Goal: Task Accomplishment & Management: Complete application form

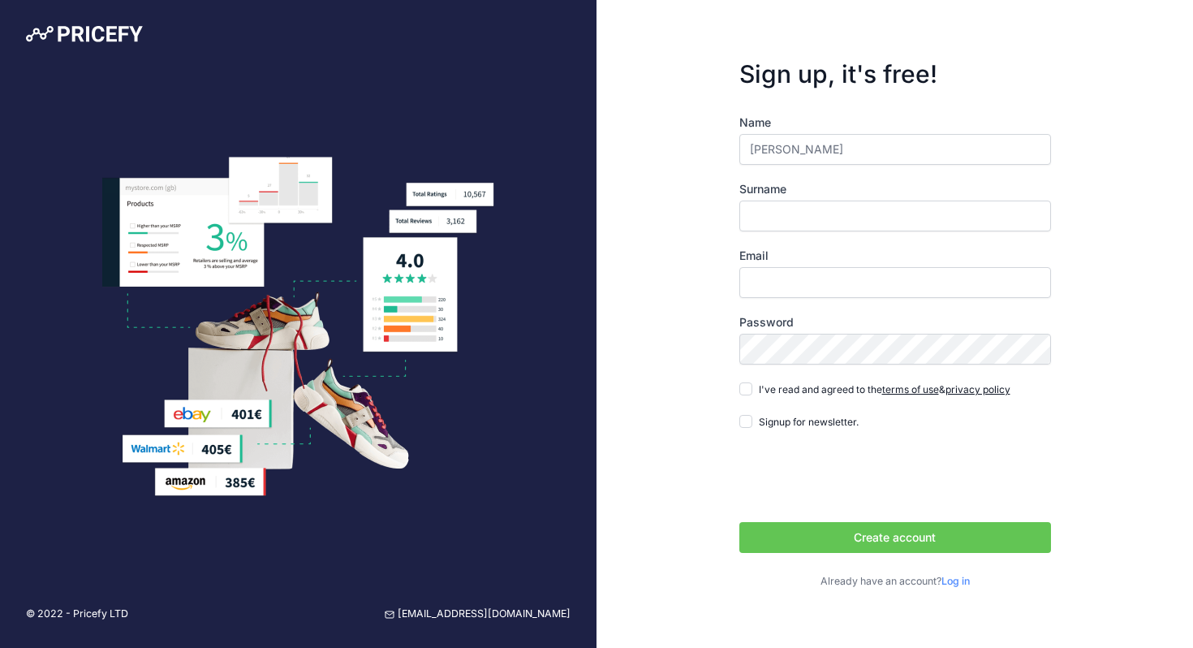
type input "[PERSON_NAME]"
type input "[EMAIL_ADDRESS][DOMAIN_NAME]"
click at [745, 386] on input "I've read and agreed to the terms of use & privacy policy" at bounding box center [745, 388] width 13 height 13
checkbox input "true"
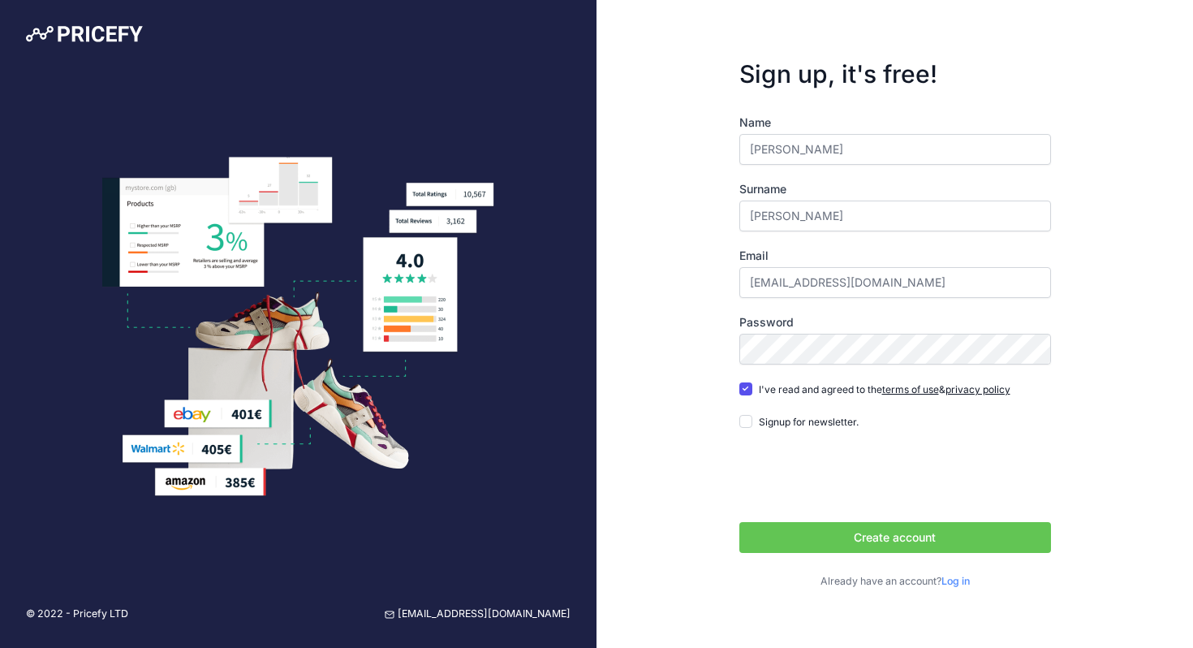
click at [884, 535] on button "Create account" at bounding box center [895, 537] width 312 height 31
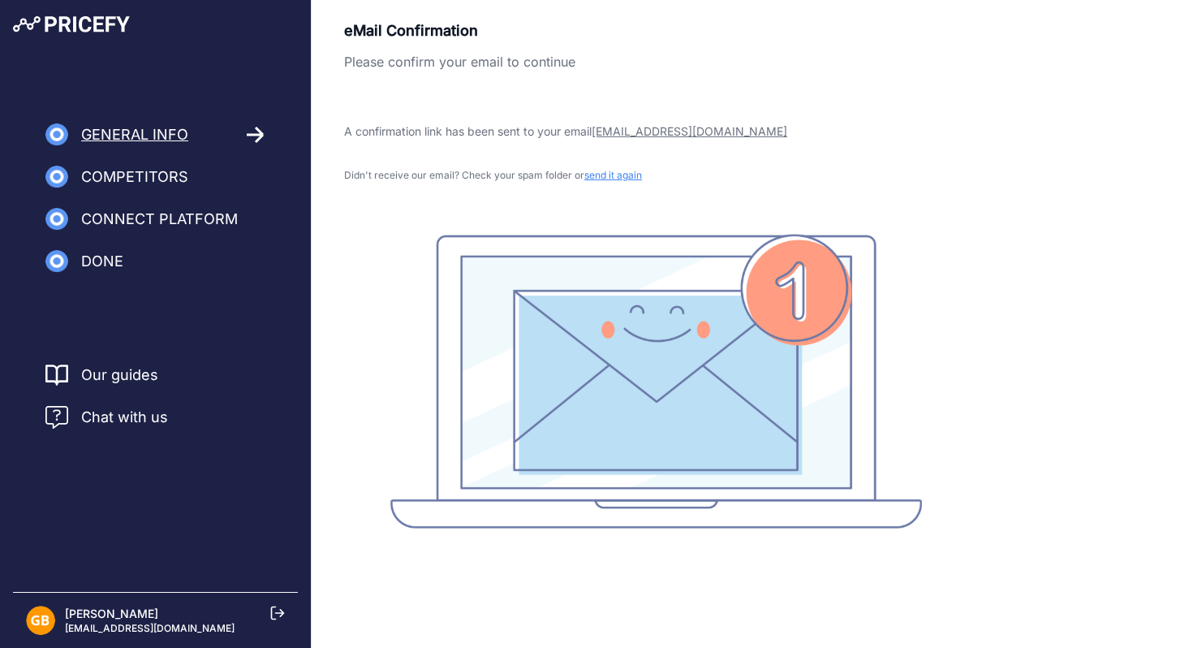
click at [119, 179] on span "Competitors" at bounding box center [134, 177] width 107 height 23
click at [63, 177] on img at bounding box center [56, 177] width 23 height 23
click at [166, 175] on span "Competitors" at bounding box center [134, 177] width 107 height 23
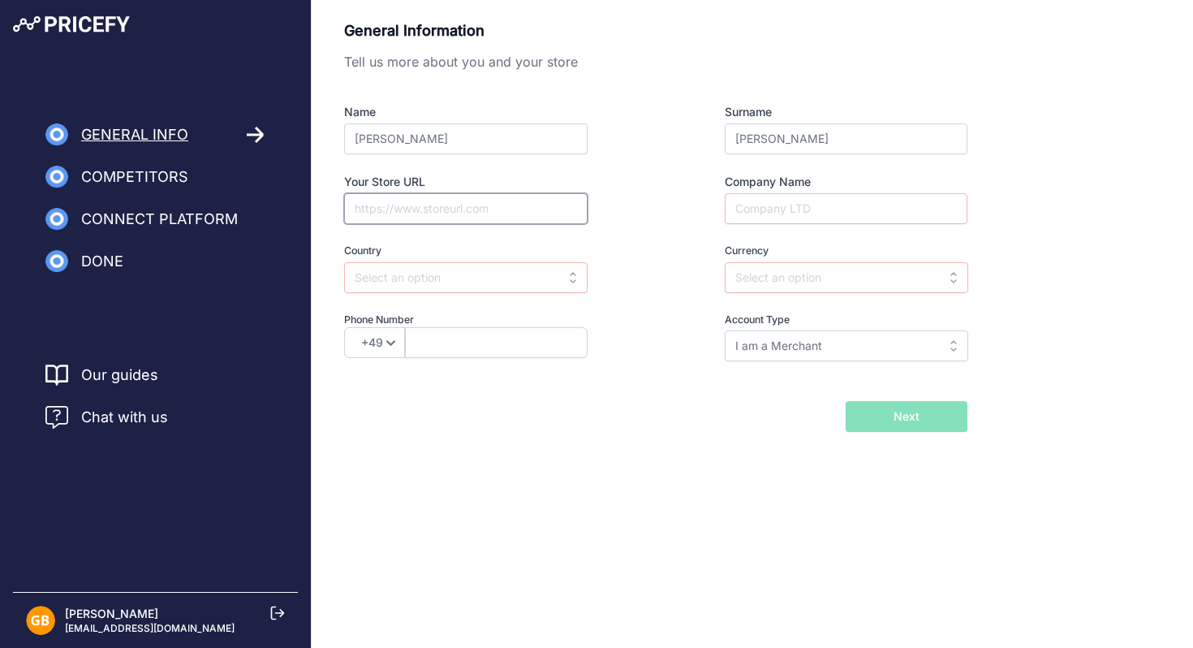
click at [398, 209] on input "Your Store URL" at bounding box center [465, 208] width 243 height 31
type input "julgransservice.se"
click at [477, 282] on input "text" at bounding box center [465, 277] width 243 height 31
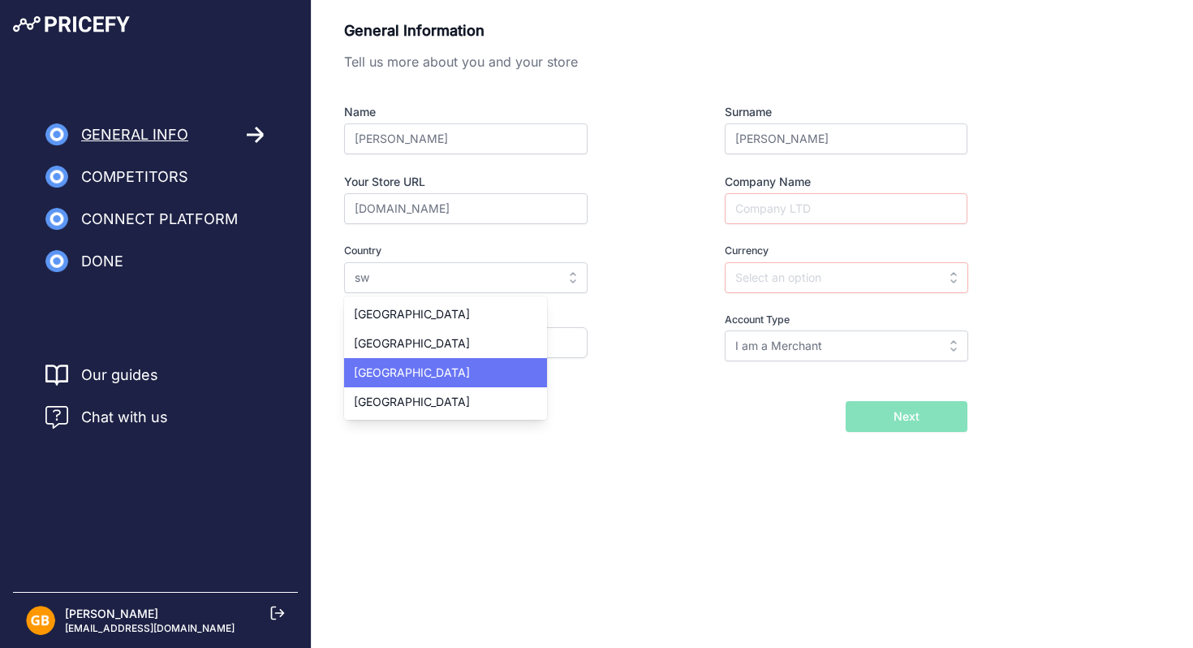
click at [400, 377] on div "Sweden" at bounding box center [445, 372] width 203 height 29
type input "Sweden"
type input "SEK"
select select "46"
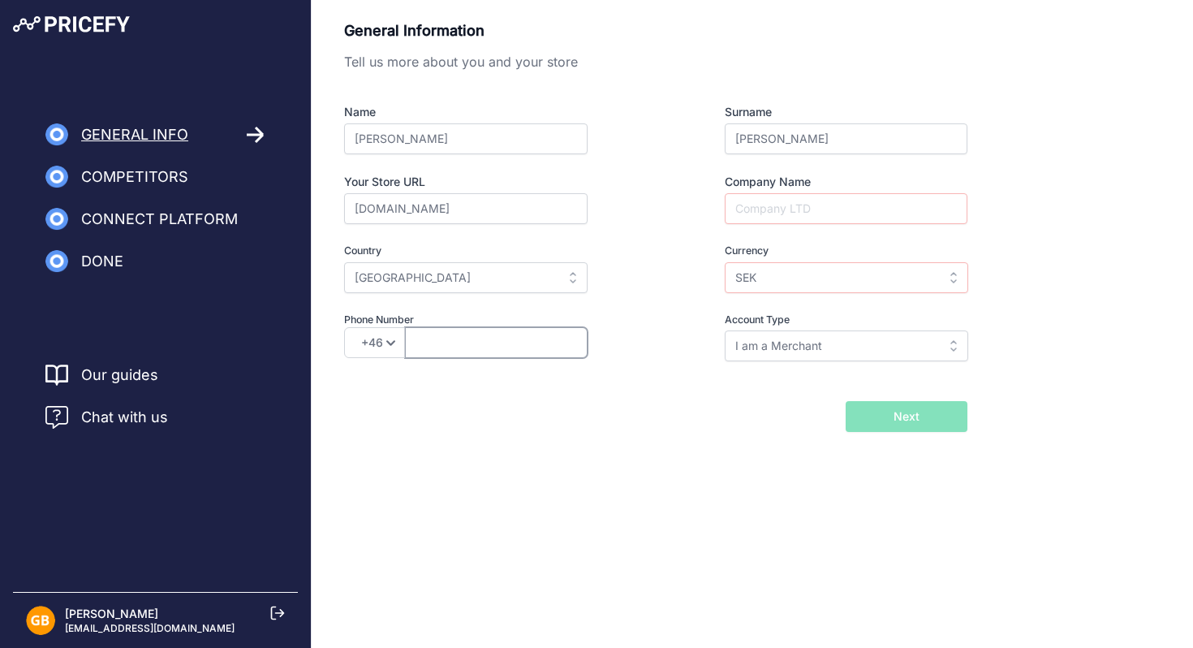
click at [430, 345] on input "text" at bounding box center [496, 342] width 183 height 31
type input "700701116"
click at [674, 224] on div "Name Guillermo Surname Belmonte Your Store URL julgransservice.se Company Name …" at bounding box center [655, 232] width 623 height 257
click at [763, 209] on input "Company Name" at bounding box center [846, 208] width 243 height 31
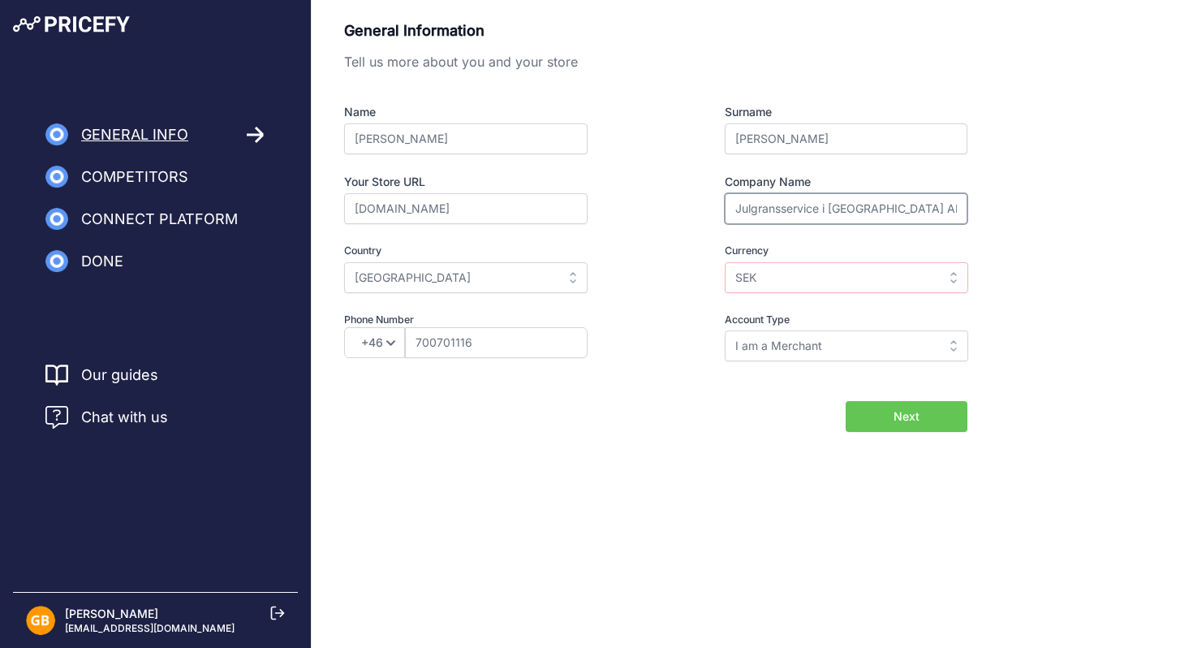
type input "Julgransservice i Sverige AB"
click at [757, 344] on input "I am a Merchant" at bounding box center [846, 345] width 243 height 31
click at [699, 406] on div "Back I will import my catalog later Next" at bounding box center [655, 416] width 623 height 31
type input "I am a Merchant"
click at [923, 411] on button "Next" at bounding box center [906, 416] width 122 height 31
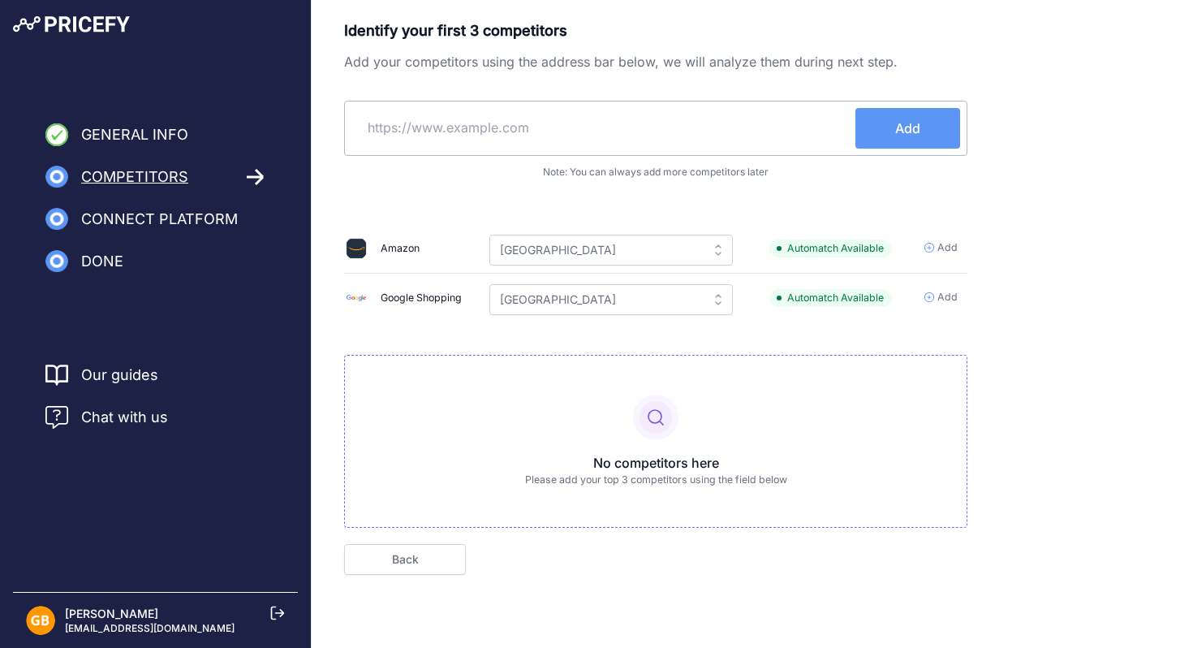
click at [447, 121] on input "text" at bounding box center [603, 127] width 504 height 39
click at [419, 131] on input "text" at bounding box center [603, 127] width 504 height 39
paste input "https://julgranskungen.se/"
type input "https://julgranskungen.se/"
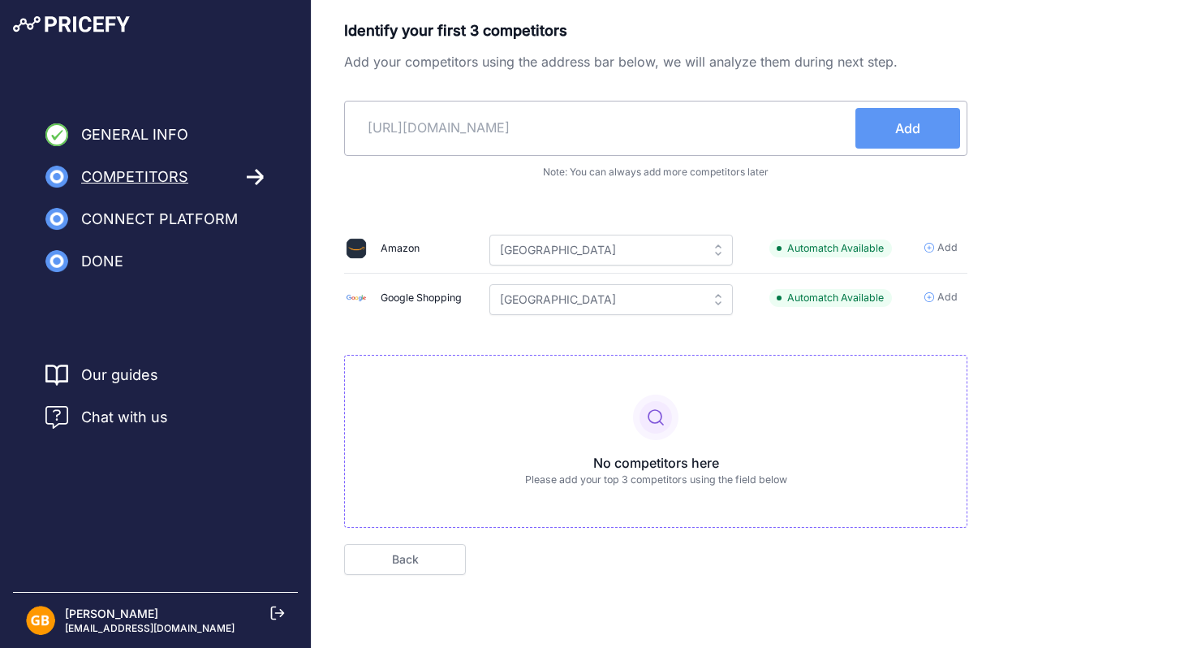
click at [895, 112] on button "Add" at bounding box center [907, 128] width 105 height 41
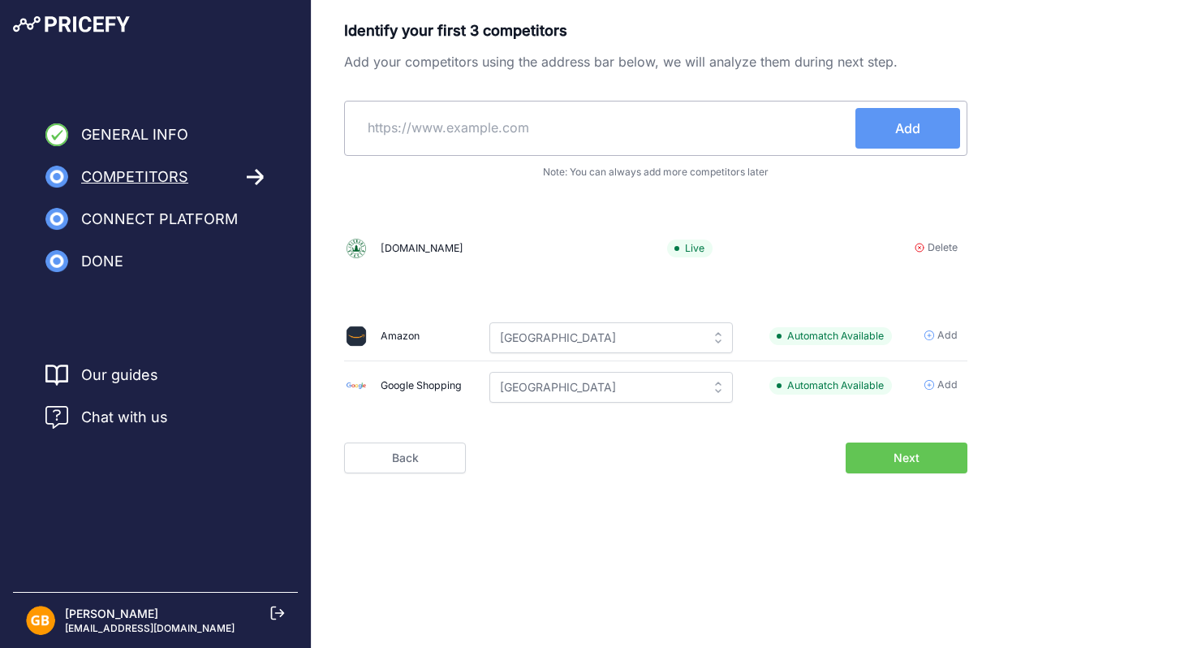
click at [434, 129] on input "text" at bounding box center [603, 127] width 504 height 39
paste input "https://nelsonjulgranar.se/produkter-privatkunder"
type input "https://nelsonjulgranar.se/produkter-privatkunder"
click at [928, 119] on button "Add" at bounding box center [907, 128] width 105 height 41
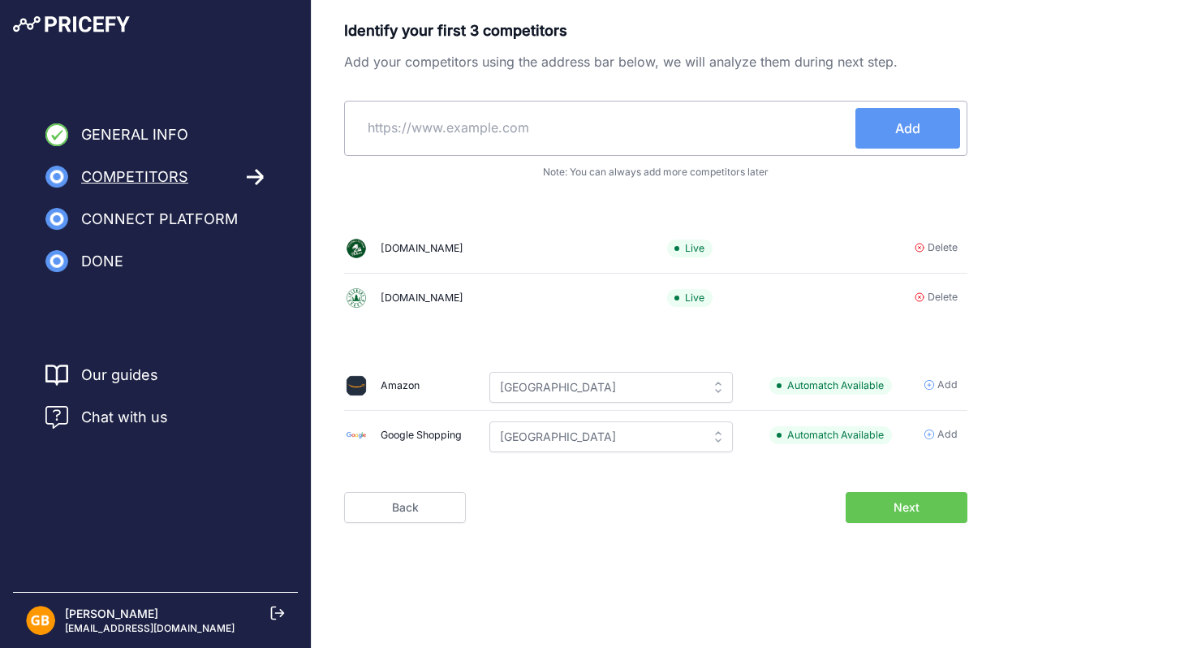
click at [440, 131] on input "text" at bounding box center [603, 127] width 504 height 39
paste input "https://xn--smlandsgran-y8a.se/"
type input "https://xn--smlandsgran-y8a.se/"
click at [908, 130] on span "Add" at bounding box center [907, 127] width 25 height 19
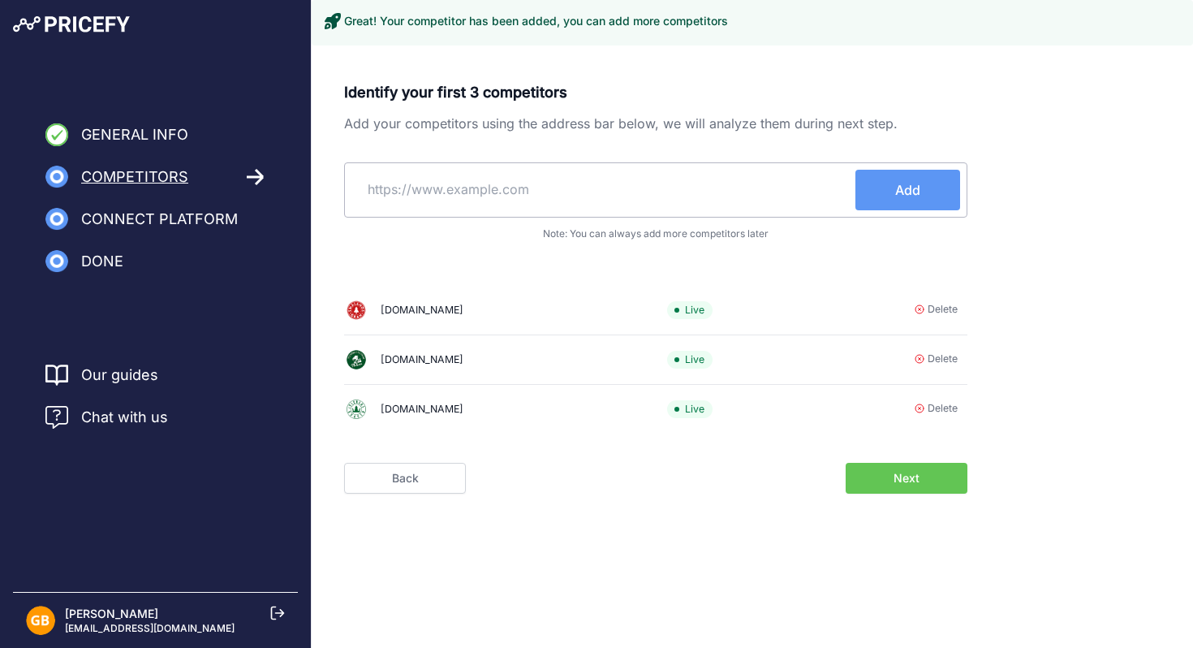
click at [910, 482] on span "Next" at bounding box center [906, 478] width 26 height 16
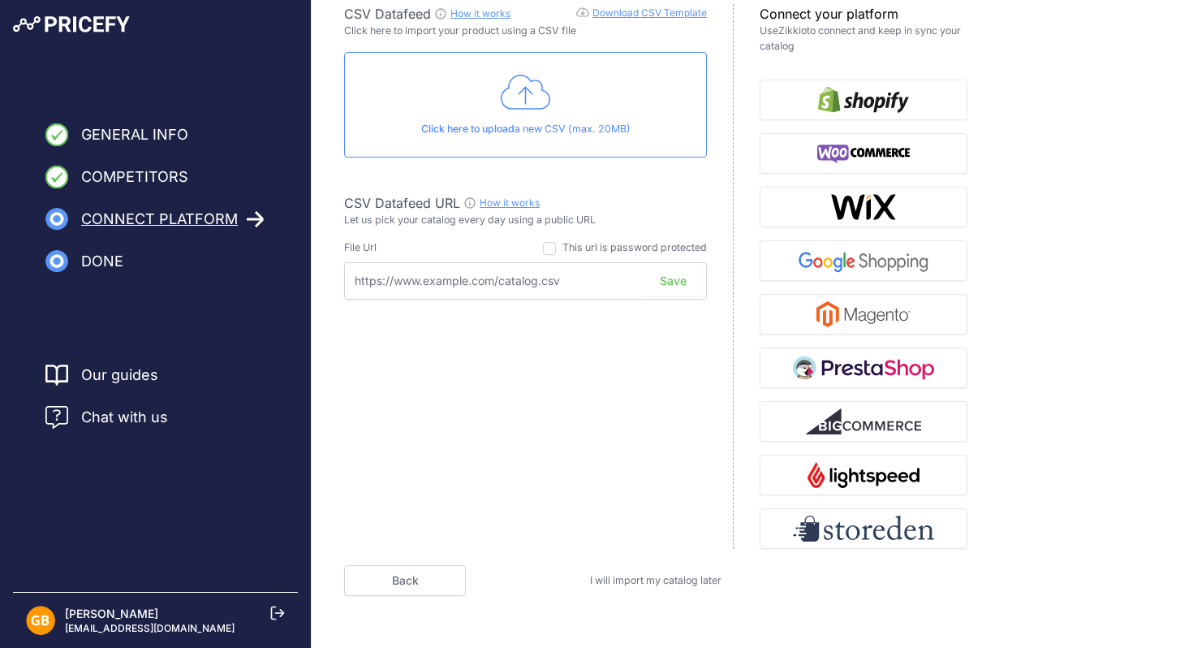
scroll to position [116, 0]
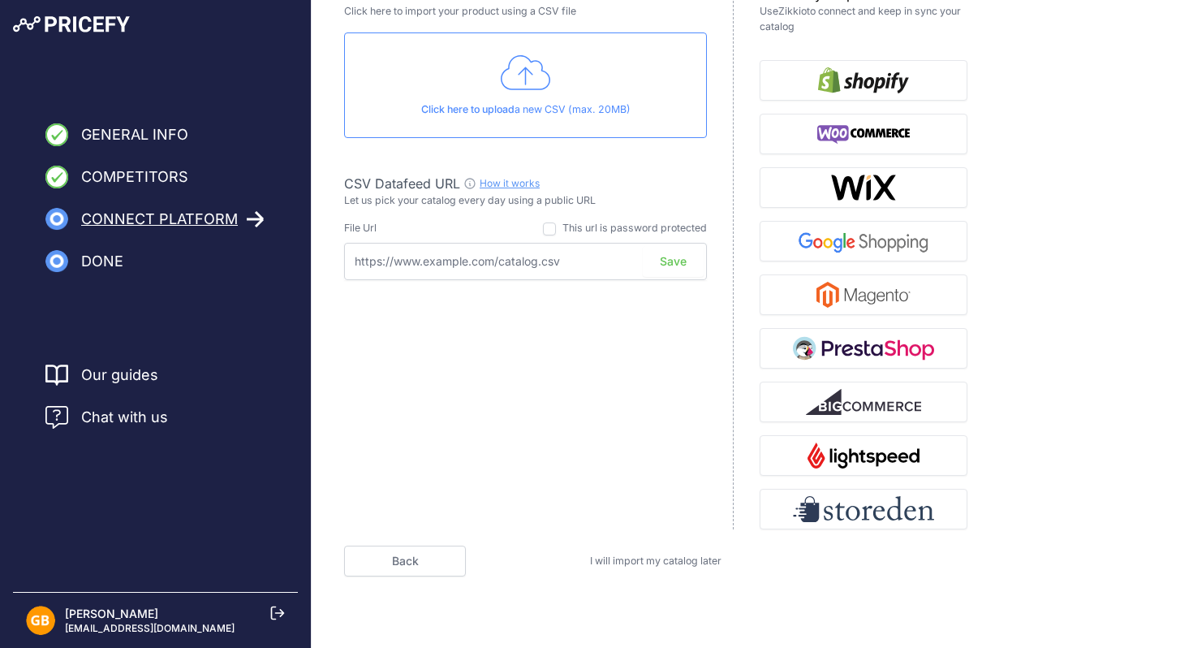
click at [661, 559] on span "I will import my catalog later" at bounding box center [655, 560] width 131 height 12
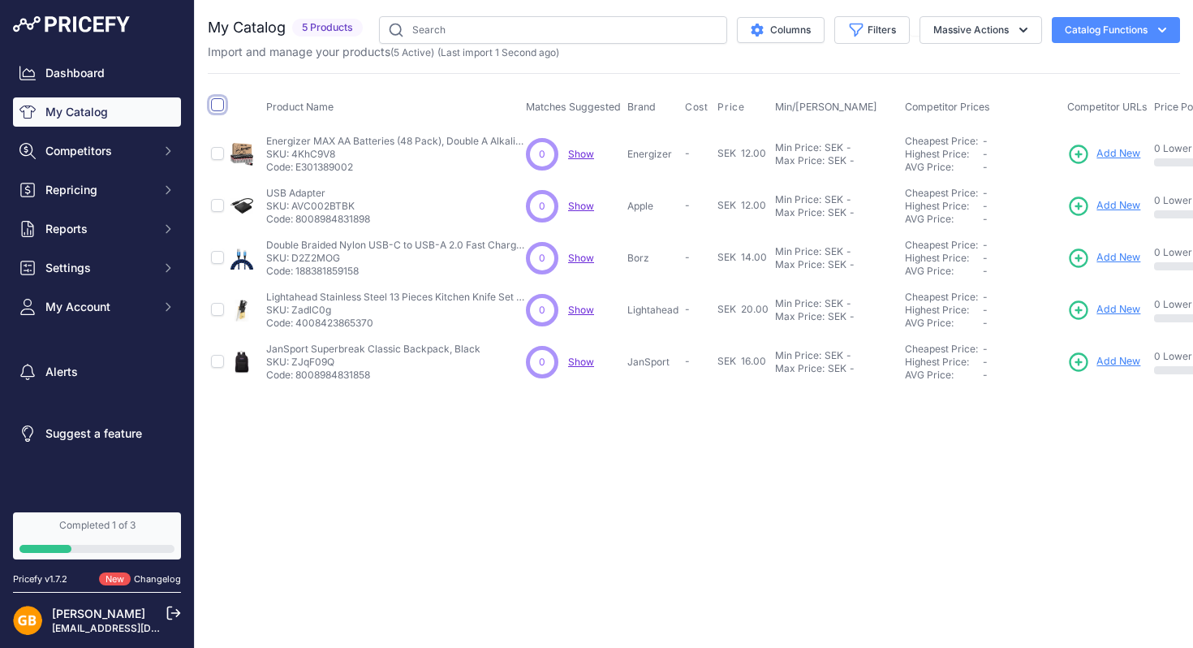
click at [220, 108] on input "checkbox" at bounding box center [217, 104] width 13 height 13
checkbox input "true"
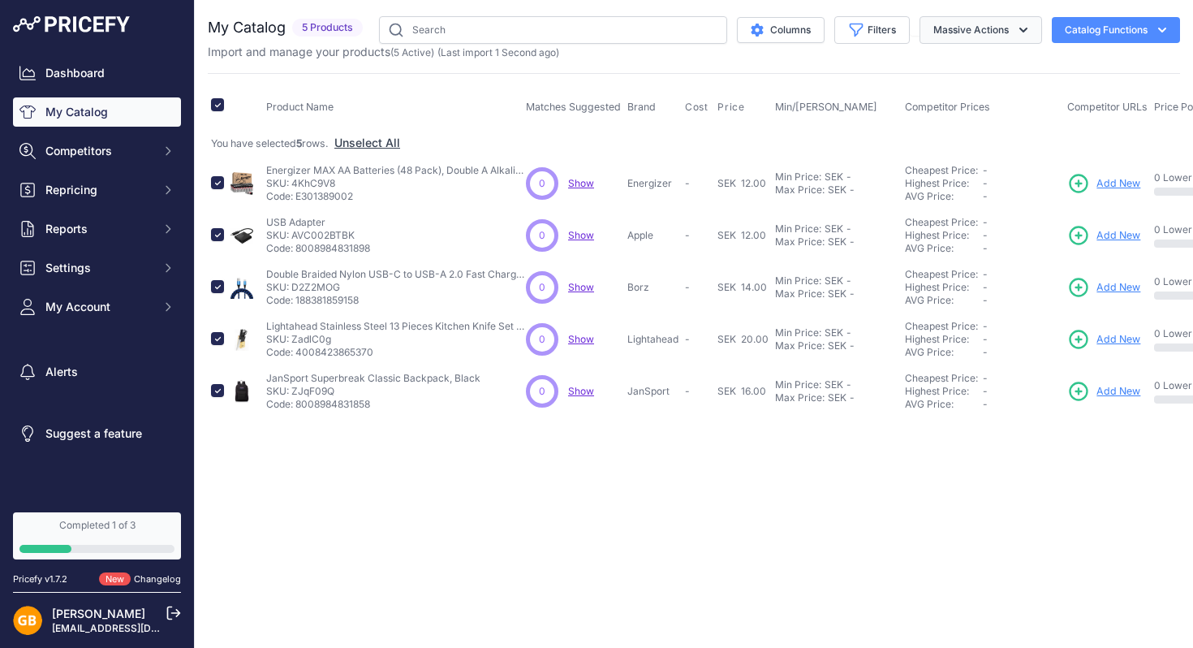
click at [971, 30] on button "Massive Actions" at bounding box center [980, 30] width 123 height 28
click at [944, 124] on span "Delete" at bounding box center [942, 126] width 34 height 14
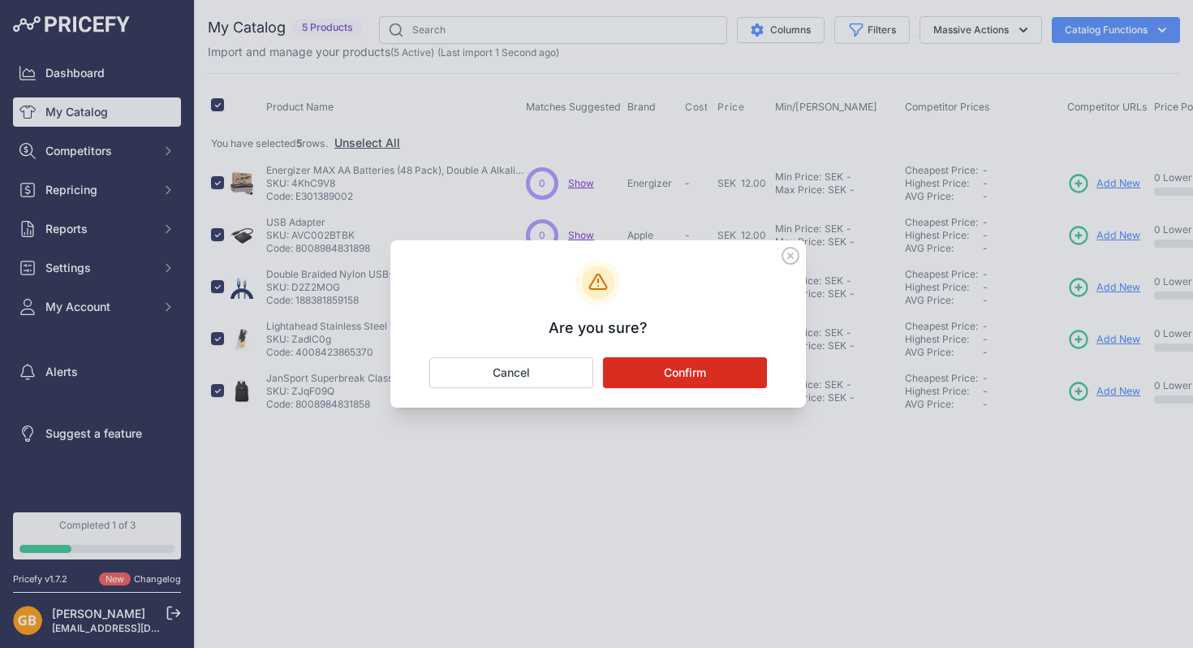
click at [687, 370] on button "Confirm" at bounding box center [685, 372] width 164 height 31
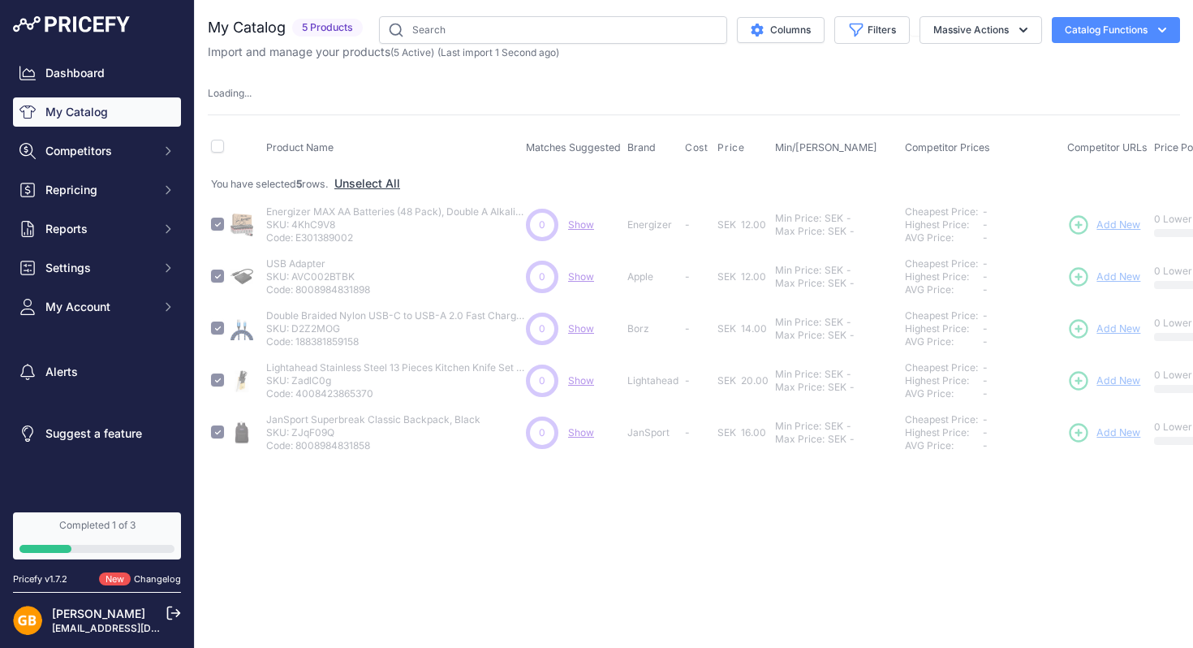
checkbox input "false"
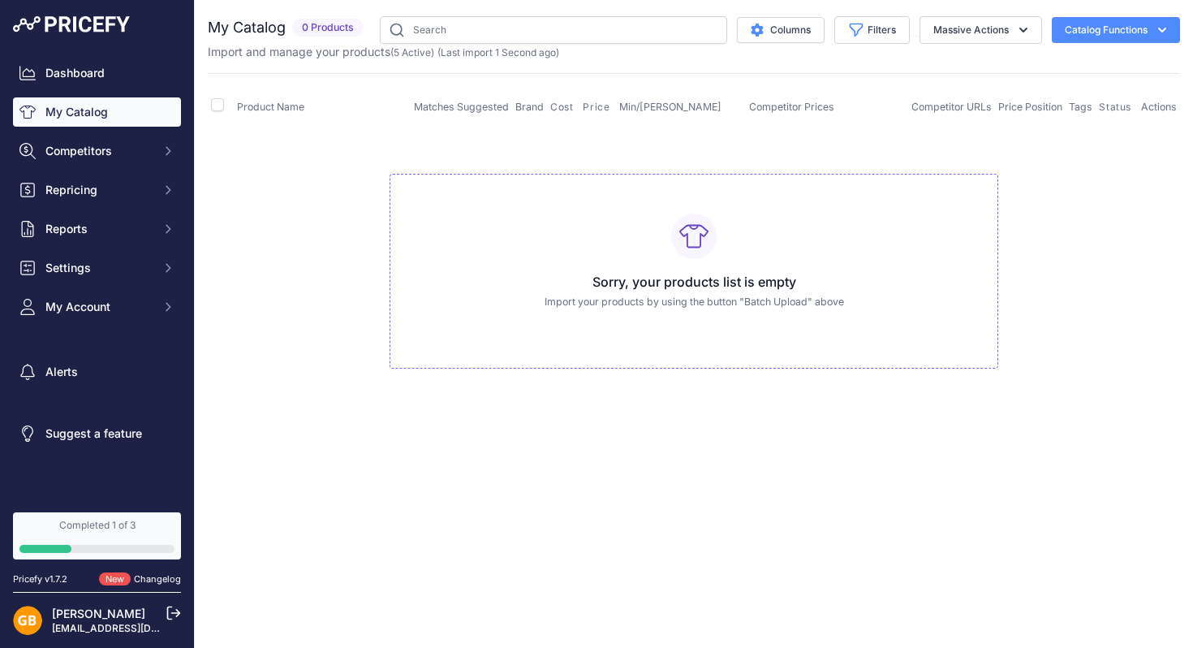
click at [687, 253] on div at bounding box center [693, 235] width 45 height 45
click at [97, 151] on span "Competitors" at bounding box center [98, 151] width 106 height 16
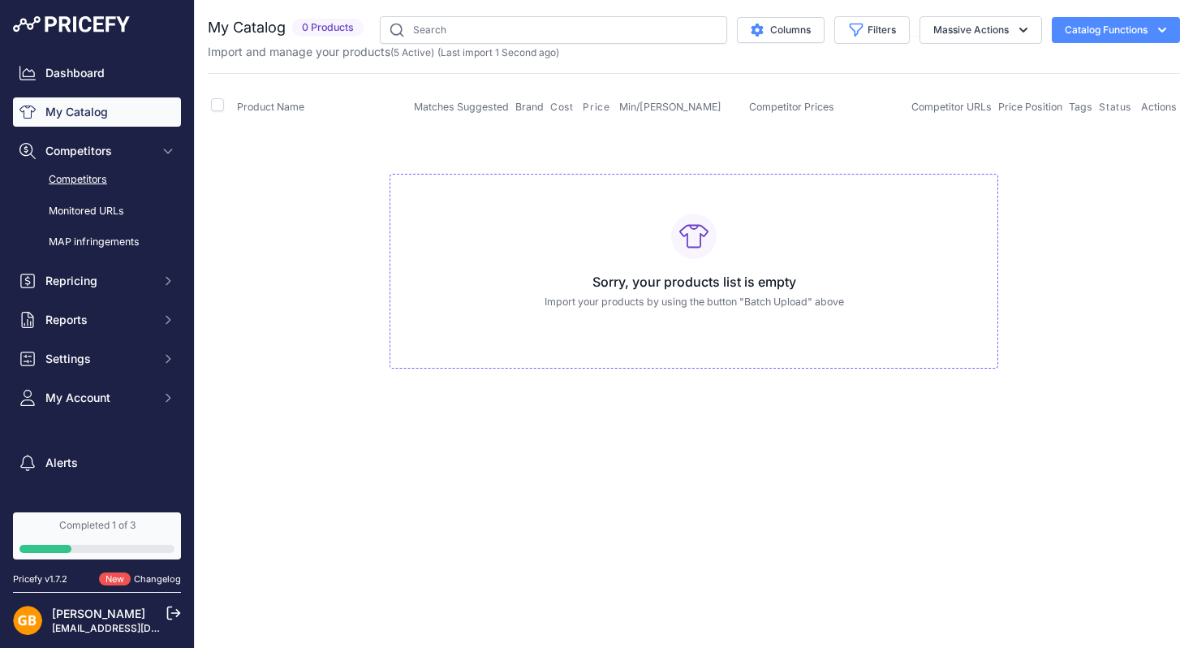
click at [86, 182] on link "Competitors" at bounding box center [97, 180] width 168 height 28
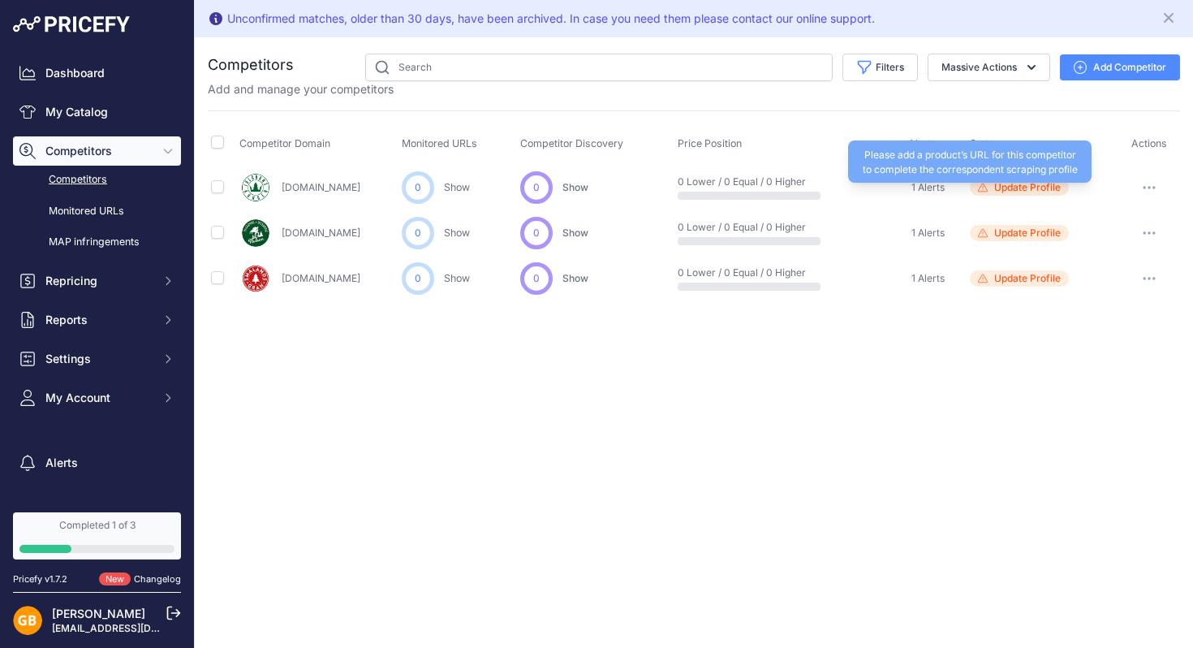
click at [1022, 182] on span "Update Profile" at bounding box center [1027, 187] width 67 height 13
click at [1013, 187] on span "Update Profile" at bounding box center [1027, 187] width 67 height 13
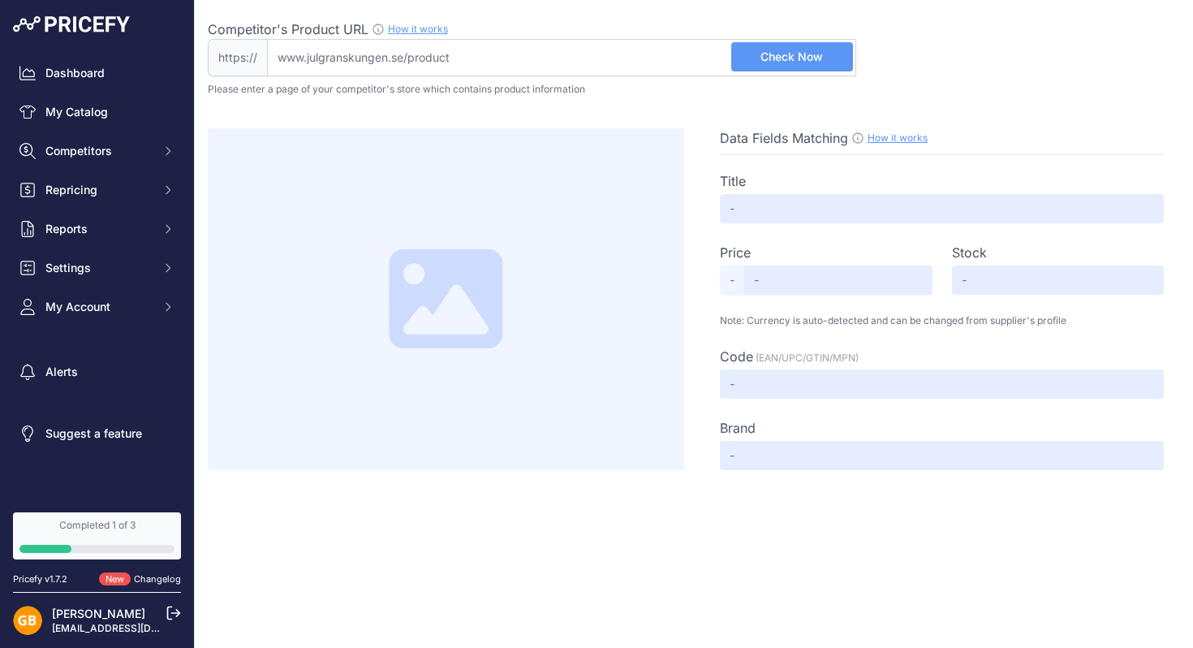
click at [419, 63] on input "Competitor's Product URL How it works In order to create your competitor's extr…" at bounding box center [561, 57] width 589 height 37
paste input "[URL][DOMAIN_NAME]"
click at [801, 56] on span "Check Now" at bounding box center [791, 57] width 62 height 16
type input "[DOMAIN_NAME][URL]"
type input "Not Found"
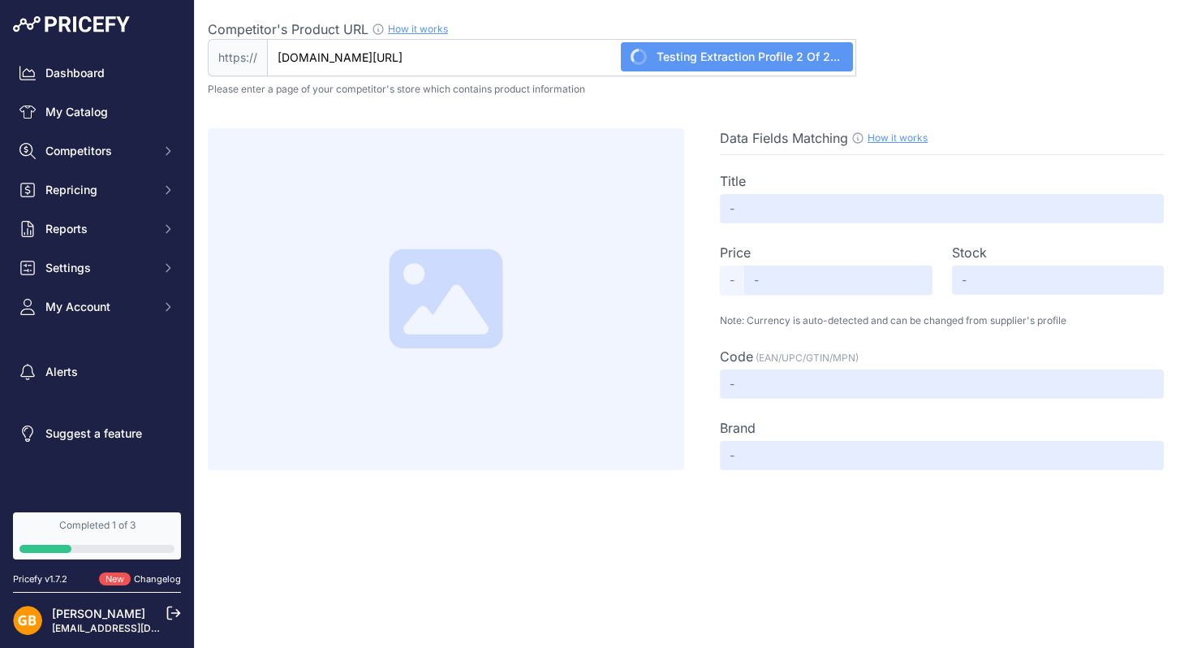
type input "Not Found"
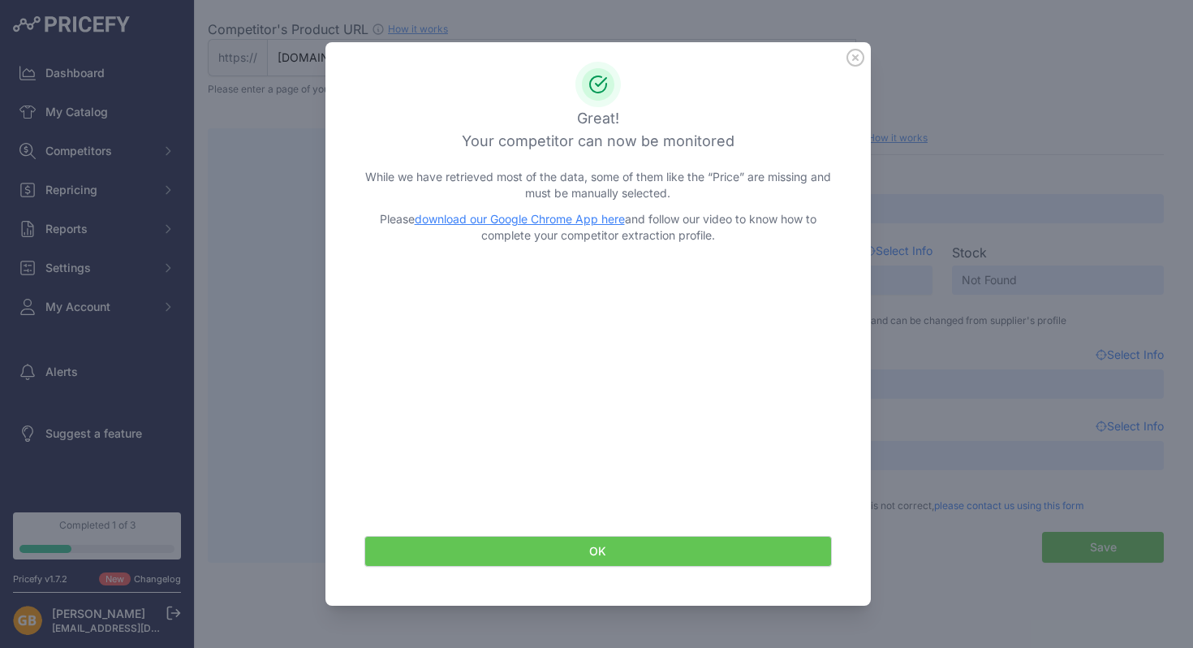
click at [520, 222] on link "download our Google Chrome App here" at bounding box center [520, 219] width 210 height 14
click at [604, 546] on button "OK" at bounding box center [597, 551] width 467 height 31
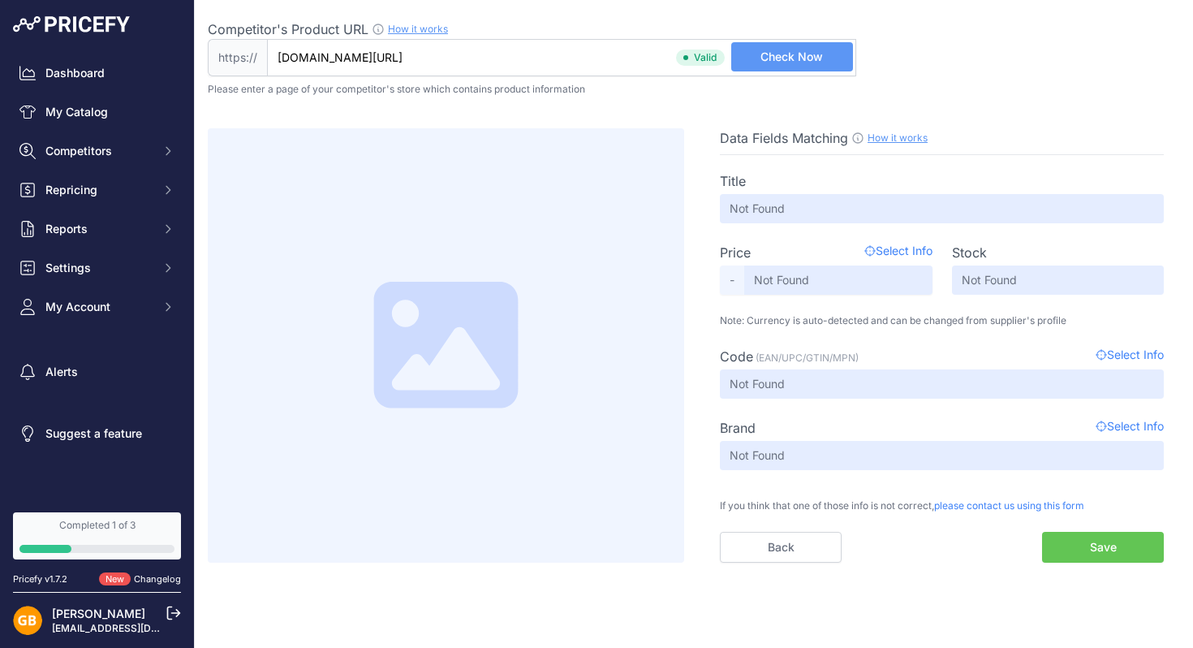
click at [894, 133] on link "How it works" at bounding box center [897, 137] width 60 height 12
click at [896, 252] on span "Select Info" at bounding box center [898, 252] width 68 height 19
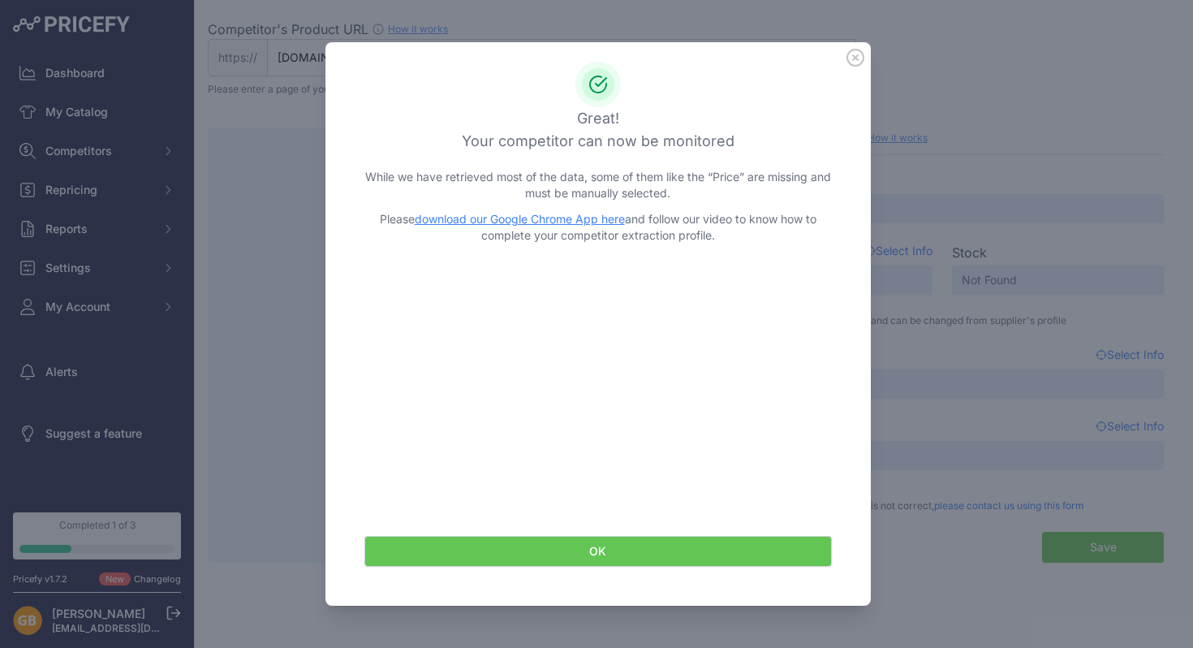
click at [596, 552] on button "OK" at bounding box center [597, 551] width 467 height 31
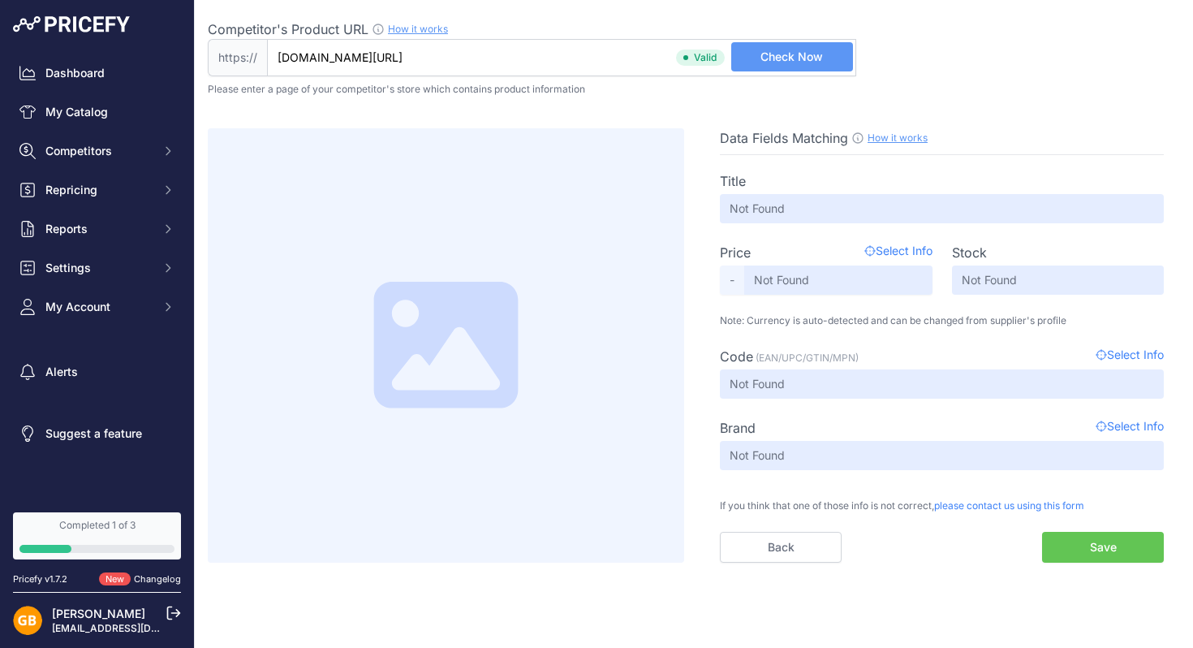
click at [800, 296] on div "Title Not Found Price Select Info - Not Found Stock Not Found Code Not Found" at bounding box center [942, 358] width 444 height 407
click at [800, 292] on input "Not Found" at bounding box center [838, 279] width 188 height 29
click at [893, 250] on span "Select Info" at bounding box center [898, 252] width 68 height 19
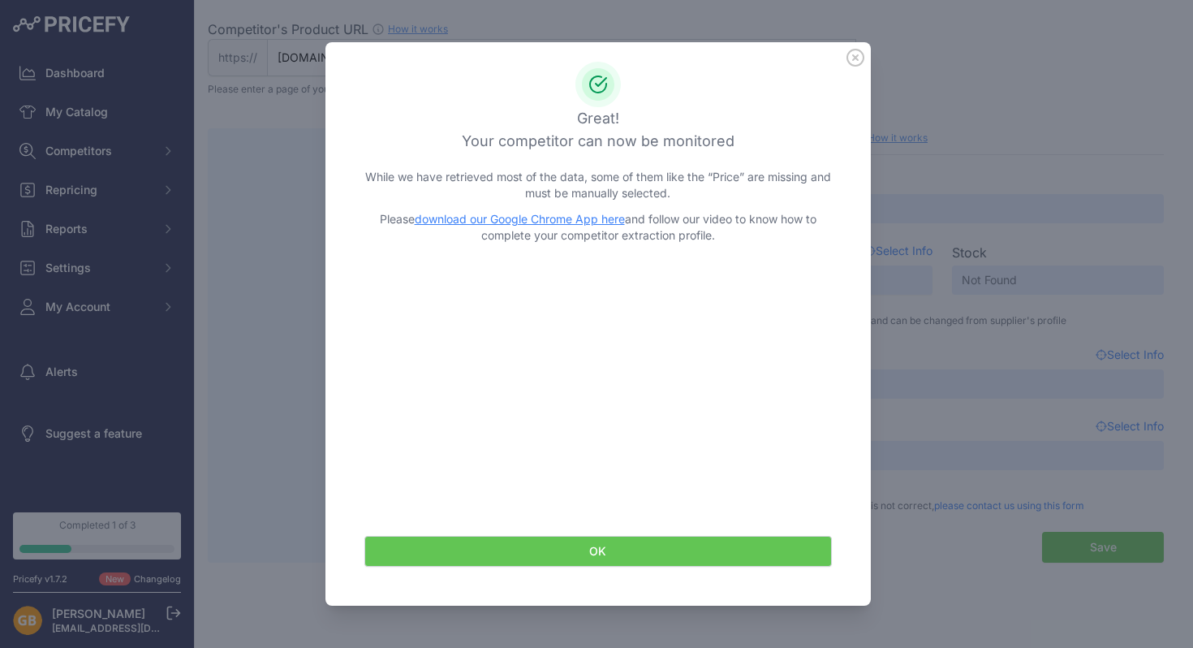
click at [856, 56] on icon at bounding box center [855, 57] width 16 height 16
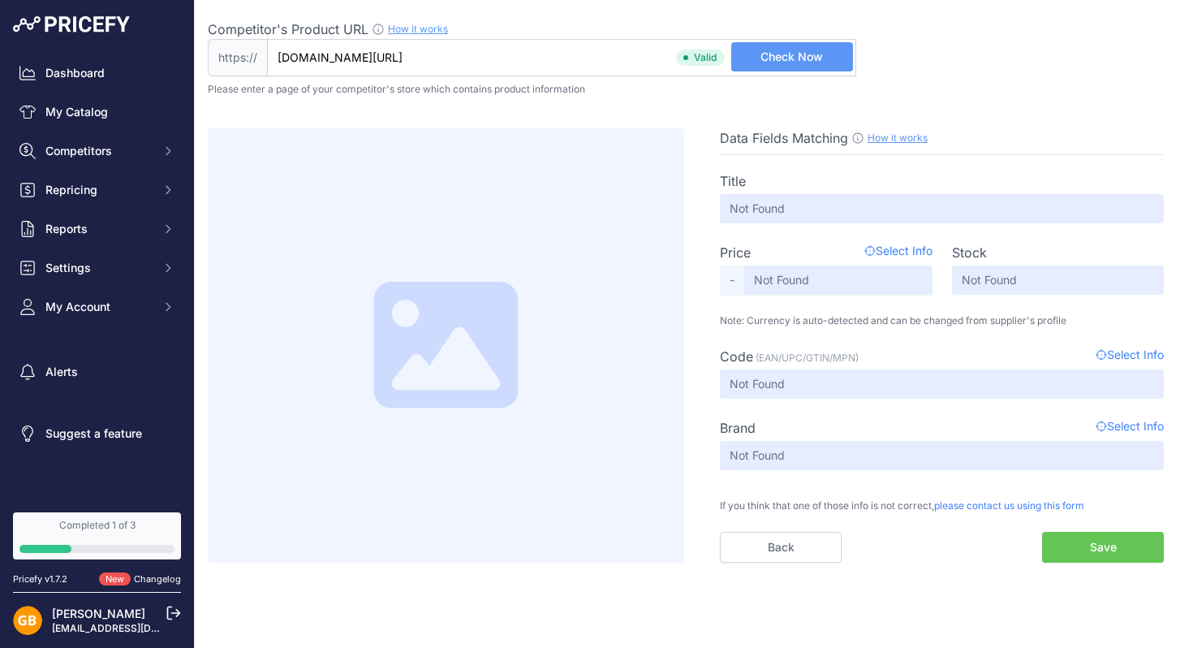
click at [785, 57] on span "Check Now" at bounding box center [791, 57] width 62 height 16
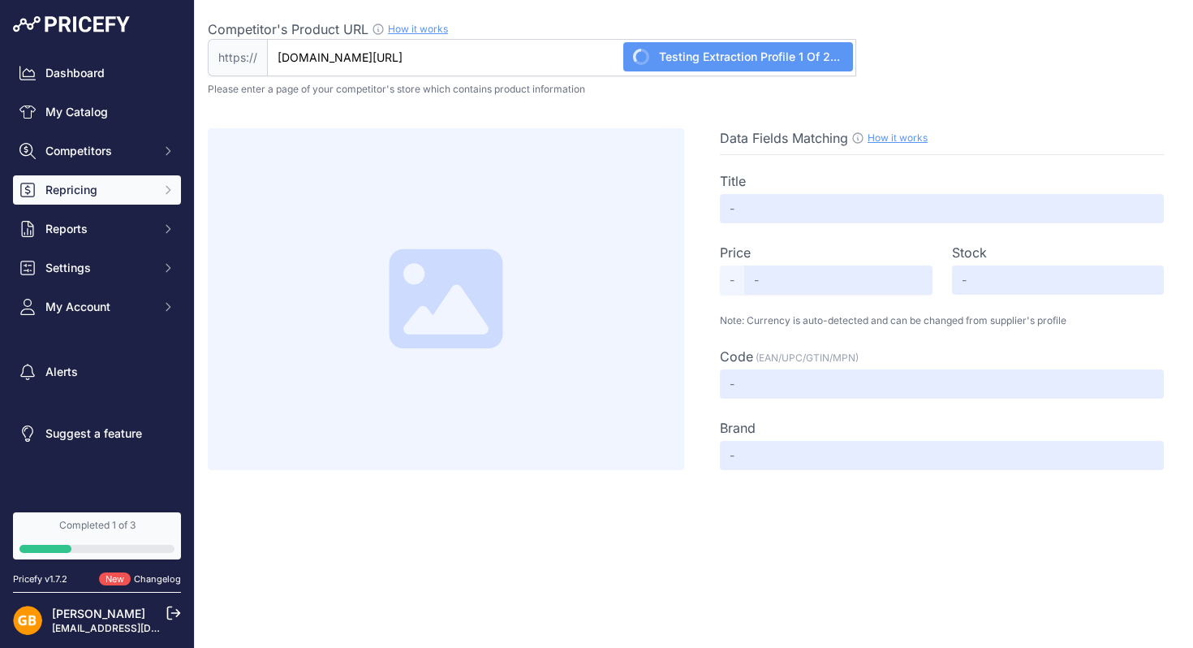
click at [75, 191] on span "Repricing" at bounding box center [98, 190] width 106 height 16
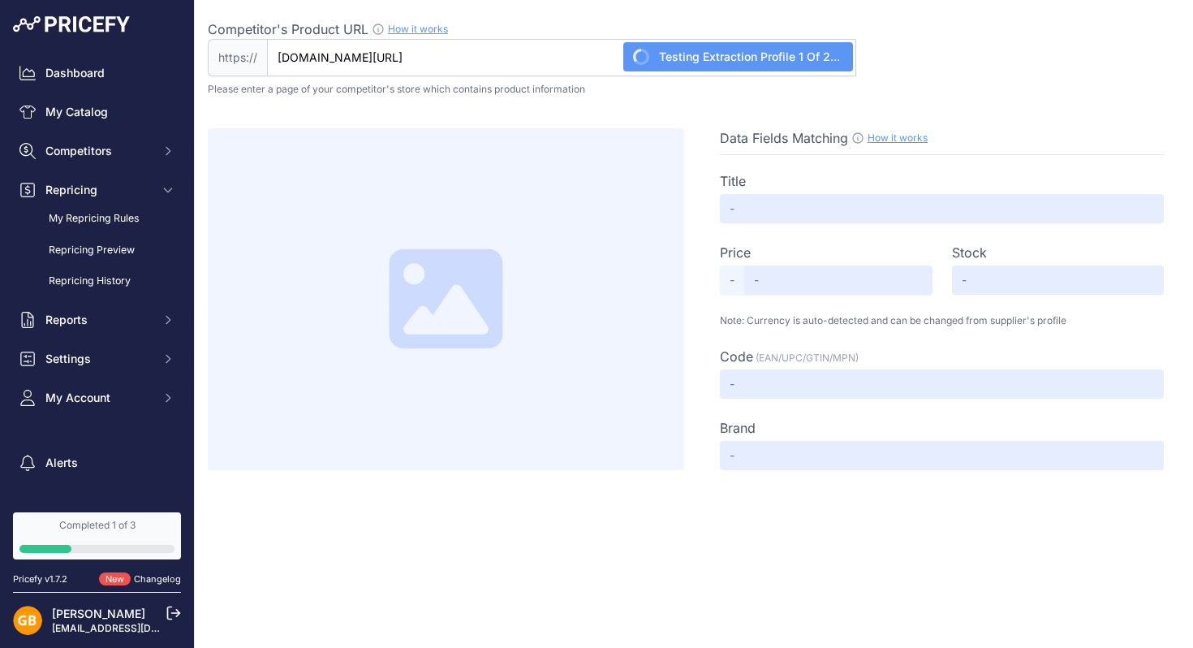
click at [526, 121] on div "Data Fields Matching How it works Use our Chrome APP to create a personalized s…" at bounding box center [694, 283] width 972 height 374
click at [92, 158] on span "Competitors" at bounding box center [98, 151] width 106 height 16
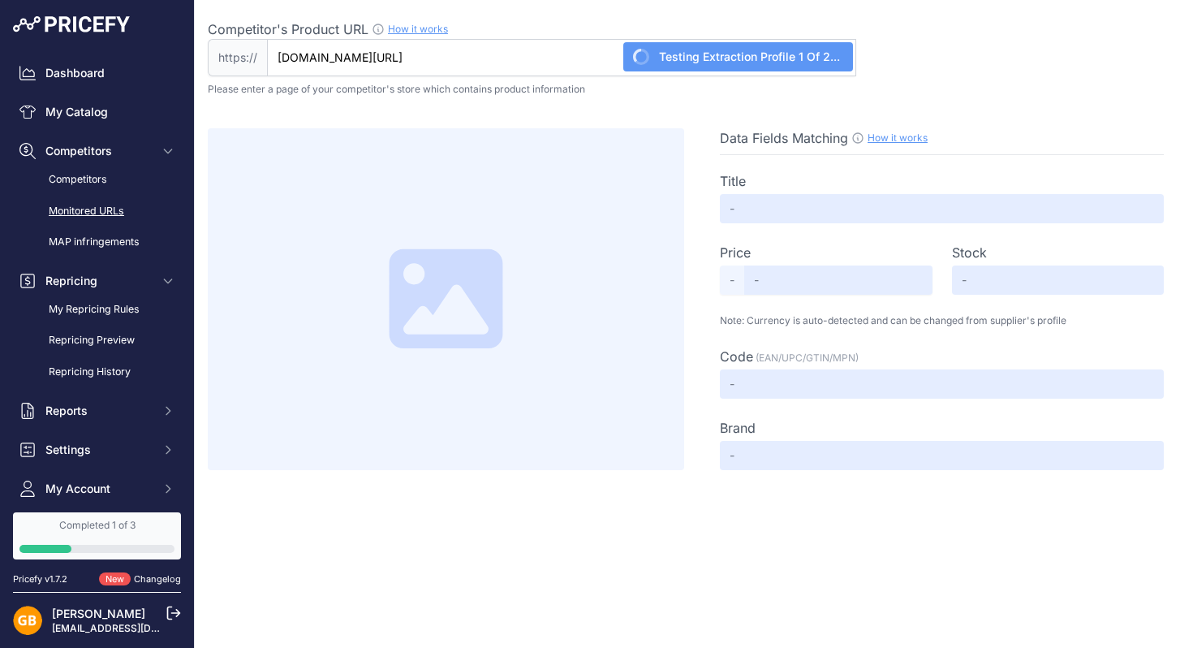
click at [85, 204] on link "Monitored URLs" at bounding box center [97, 211] width 168 height 28
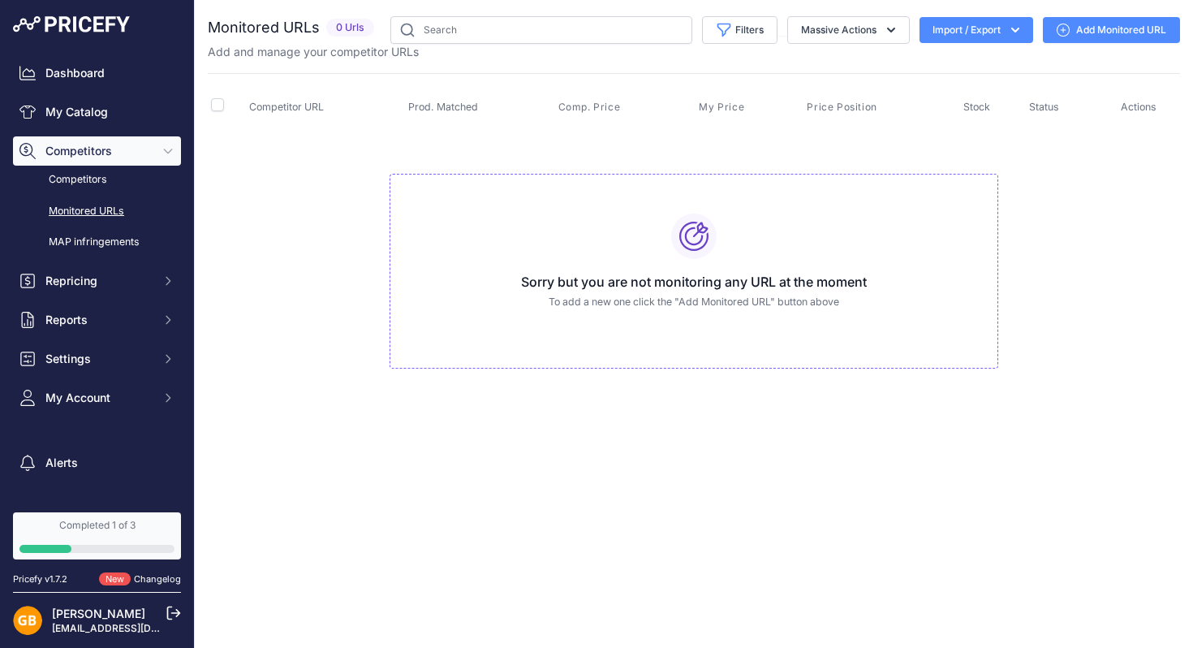
click at [1087, 27] on link "Add Monitored URL" at bounding box center [1111, 30] width 137 height 26
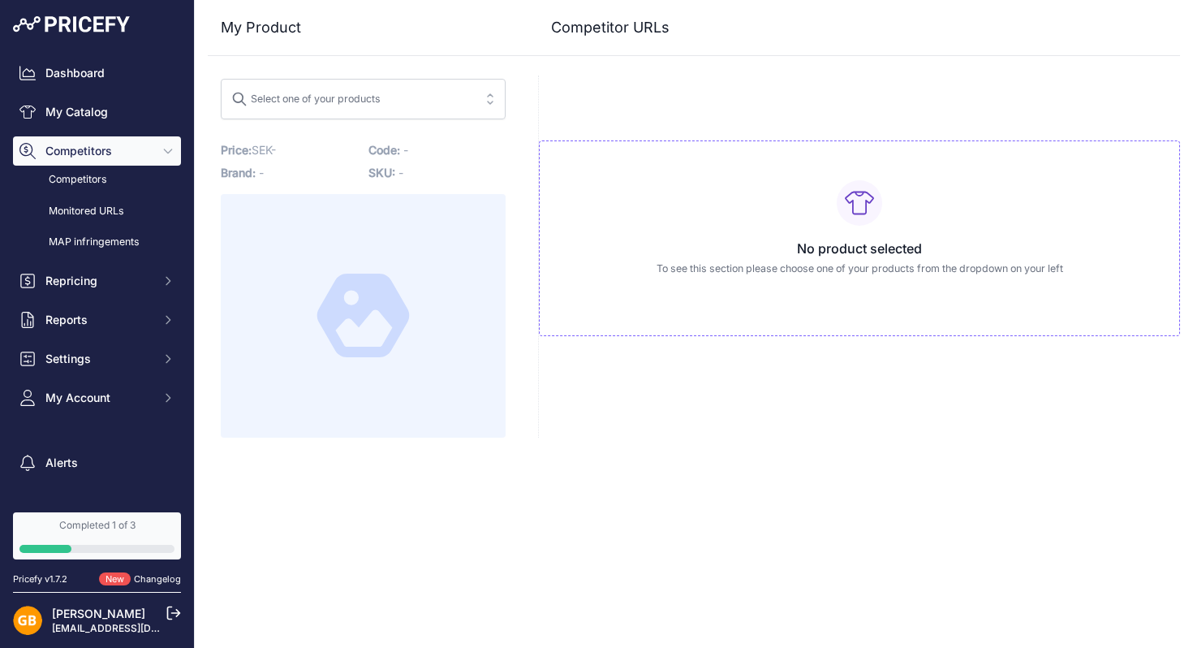
click at [857, 235] on div "No product selected To see this section please choose one of your products from…" at bounding box center [859, 238] width 641 height 196
click at [335, 97] on div "Select one of your products" at bounding box center [305, 96] width 149 height 21
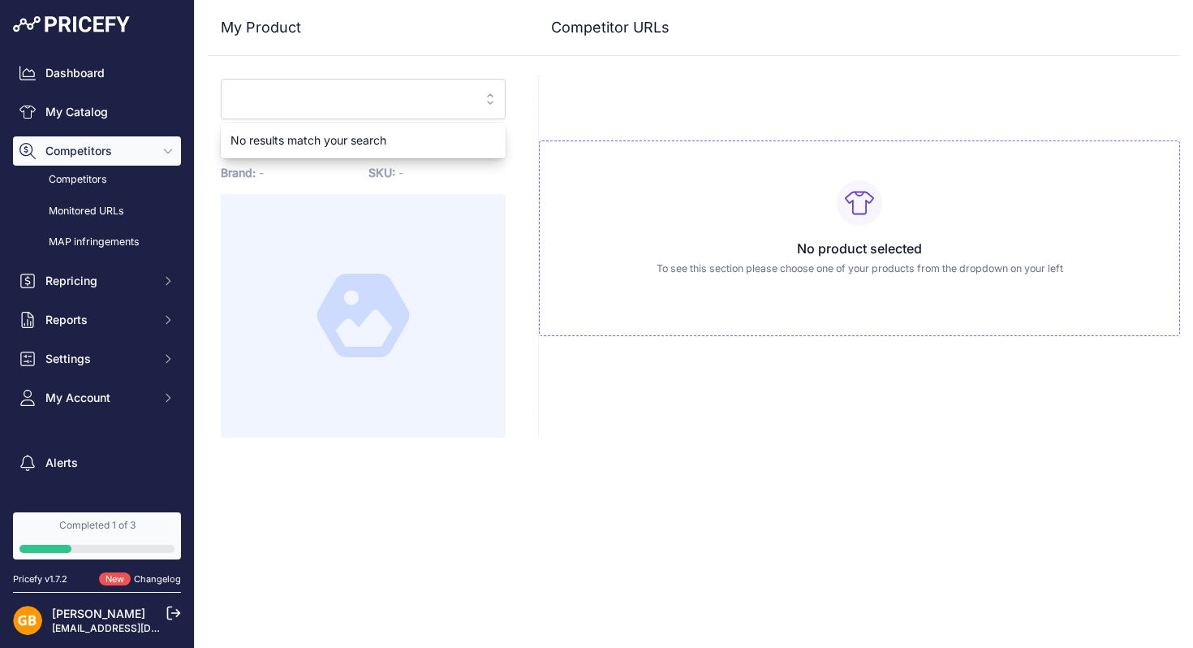
click at [563, 89] on div "No product selected To see this section please choose one of your products from…" at bounding box center [859, 256] width 642 height 362
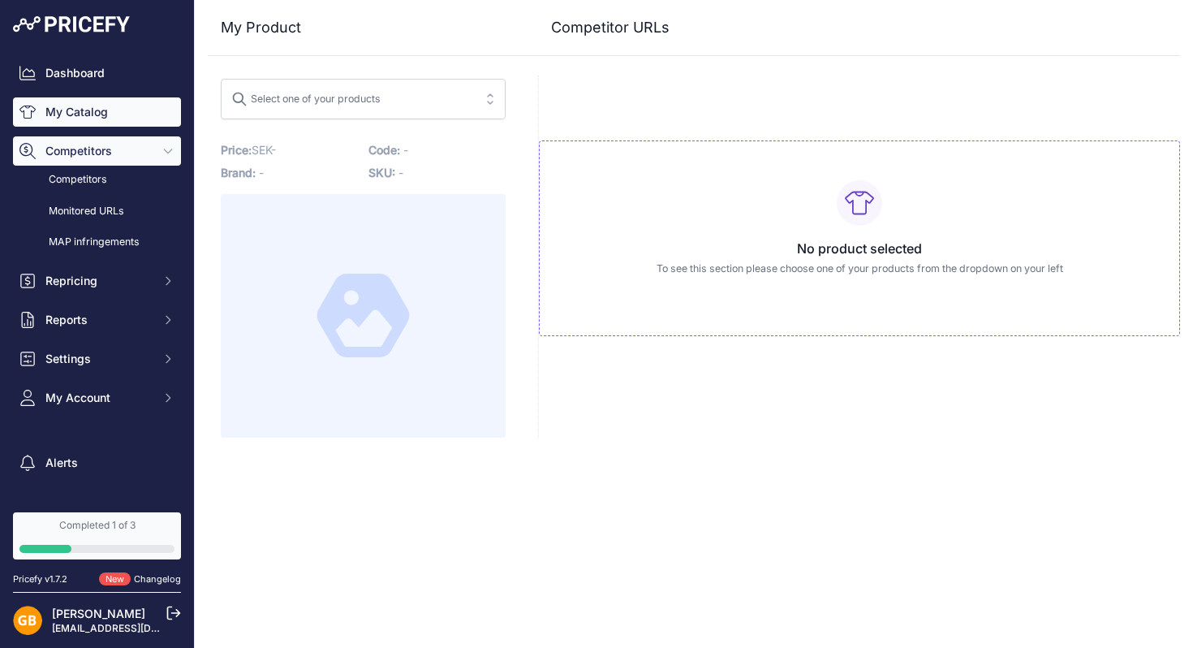
click at [91, 115] on link "My Catalog" at bounding box center [97, 111] width 168 height 29
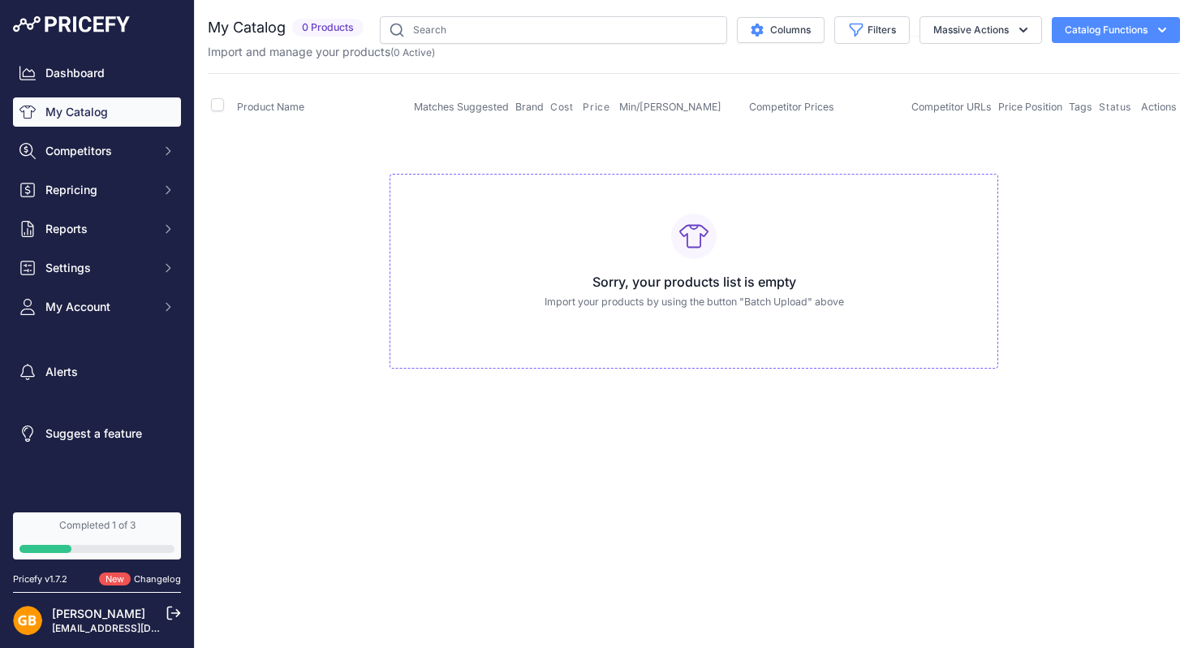
click at [645, 260] on div "Sorry, your products list is empty Import your products by using the button "Ba…" at bounding box center [693, 272] width 609 height 196
click at [780, 37] on button "Columns" at bounding box center [781, 30] width 88 height 26
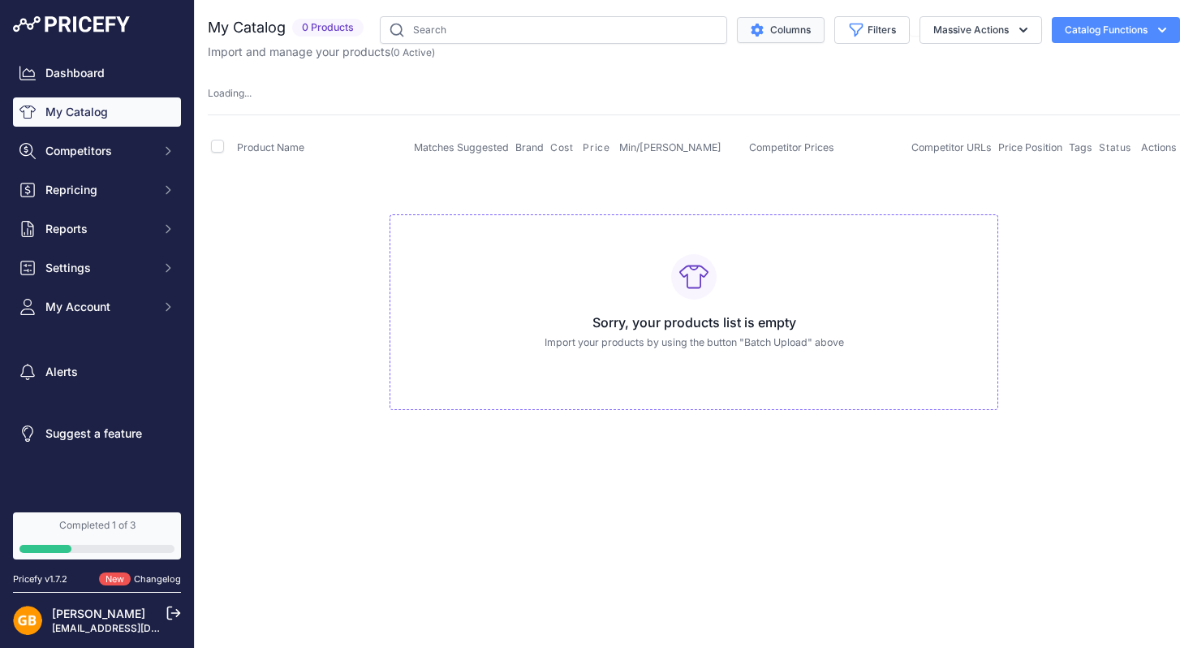
click at [780, 37] on button "Columns" at bounding box center [781, 30] width 88 height 26
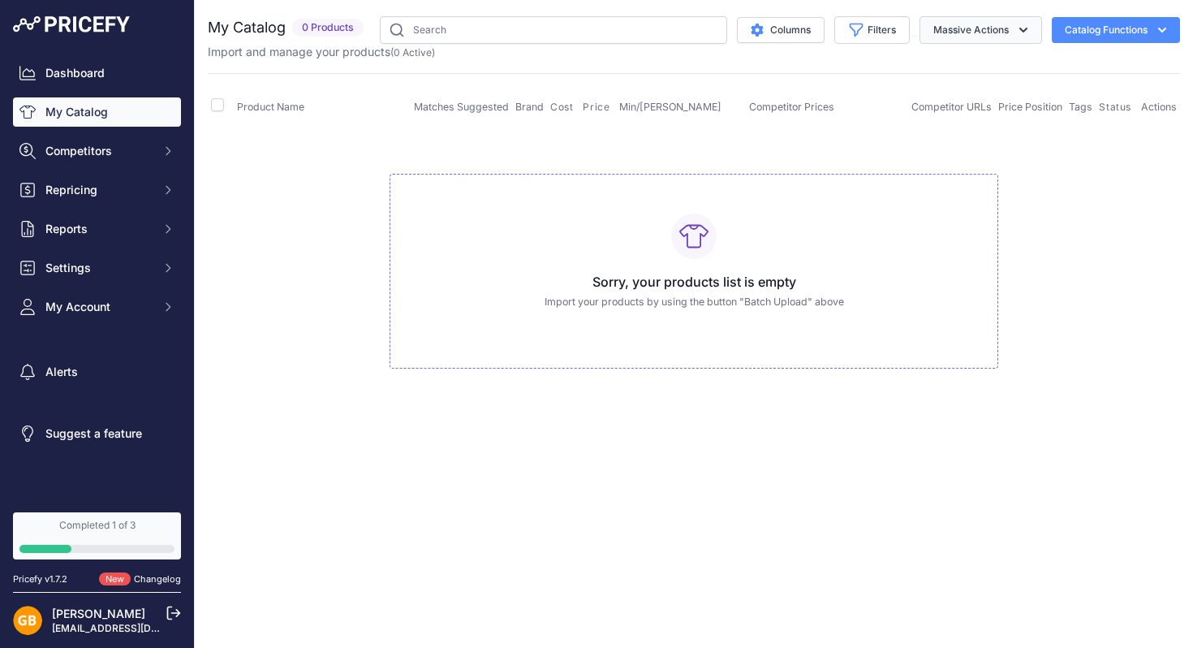
click at [964, 30] on button "Massive Actions" at bounding box center [980, 30] width 123 height 28
click at [1102, 26] on button "Catalog Functions" at bounding box center [1116, 30] width 128 height 26
click at [1061, 62] on span "Import Additional Info" at bounding box center [1084, 64] width 99 height 13
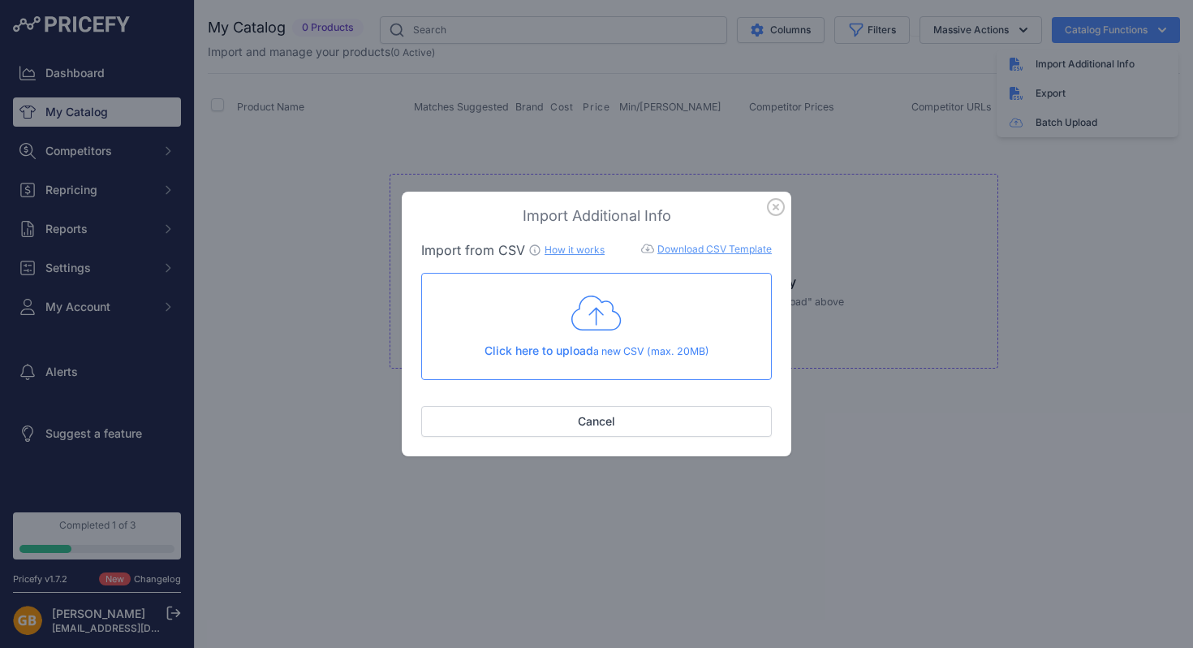
click at [775, 205] on icon "button" at bounding box center [776, 207] width 16 height 16
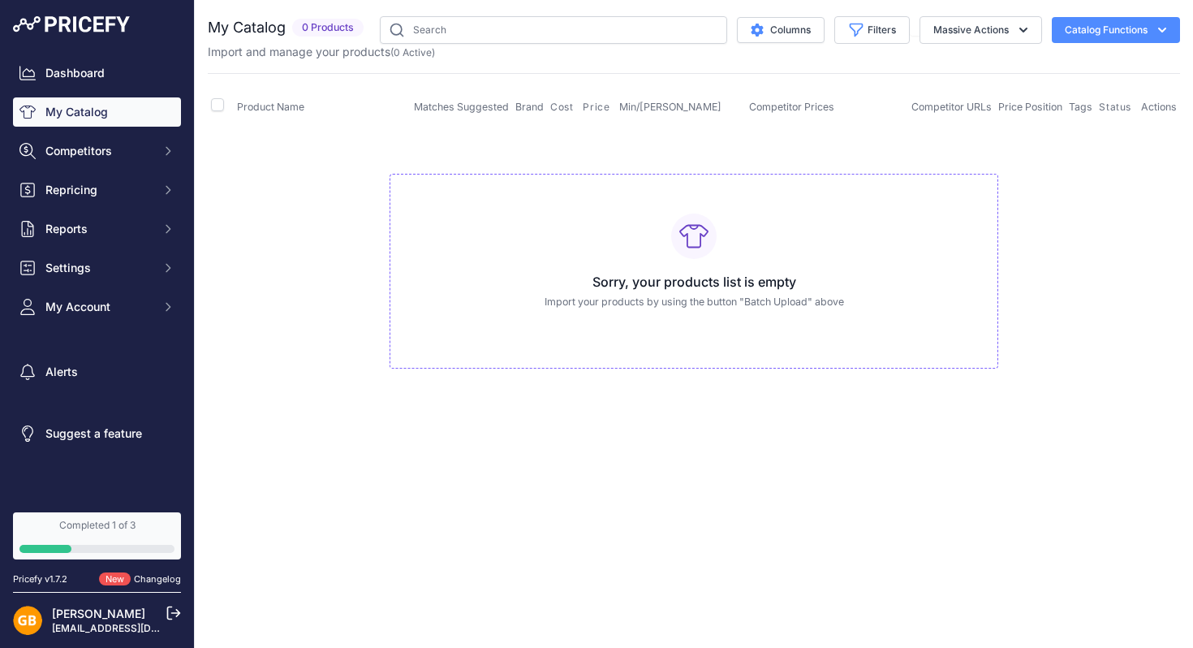
click at [1079, 36] on button "Catalog Functions" at bounding box center [1116, 30] width 128 height 26
click at [1050, 117] on link "Batch Upload" at bounding box center [1087, 122] width 182 height 29
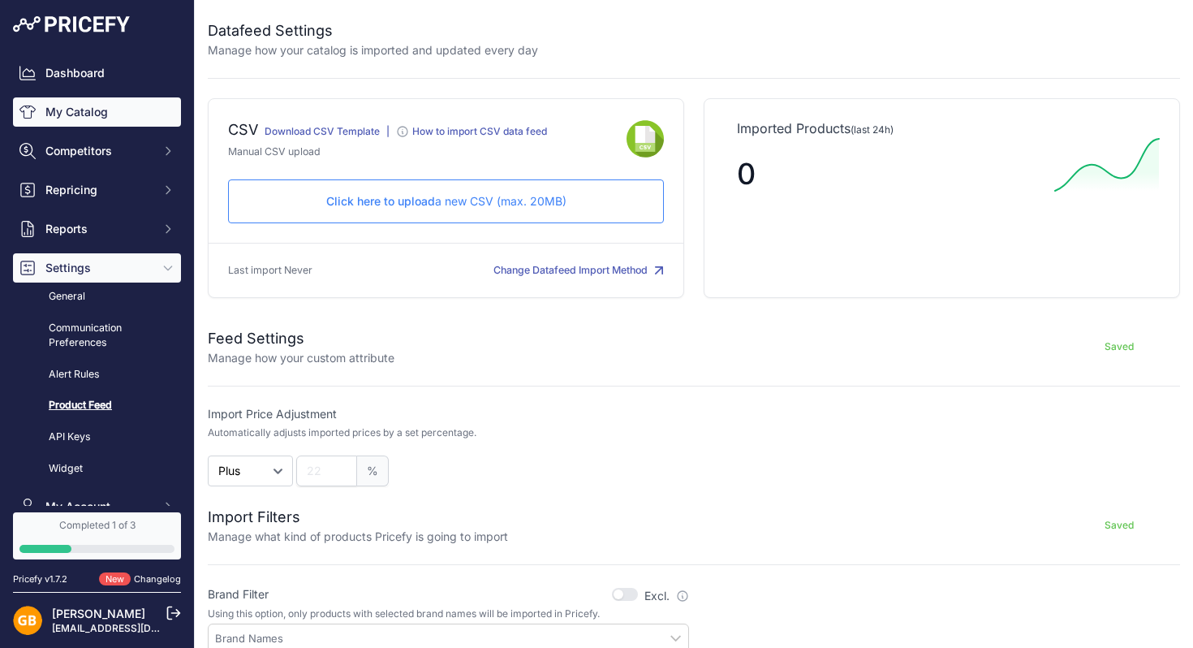
click at [78, 114] on link "My Catalog" at bounding box center [97, 111] width 168 height 29
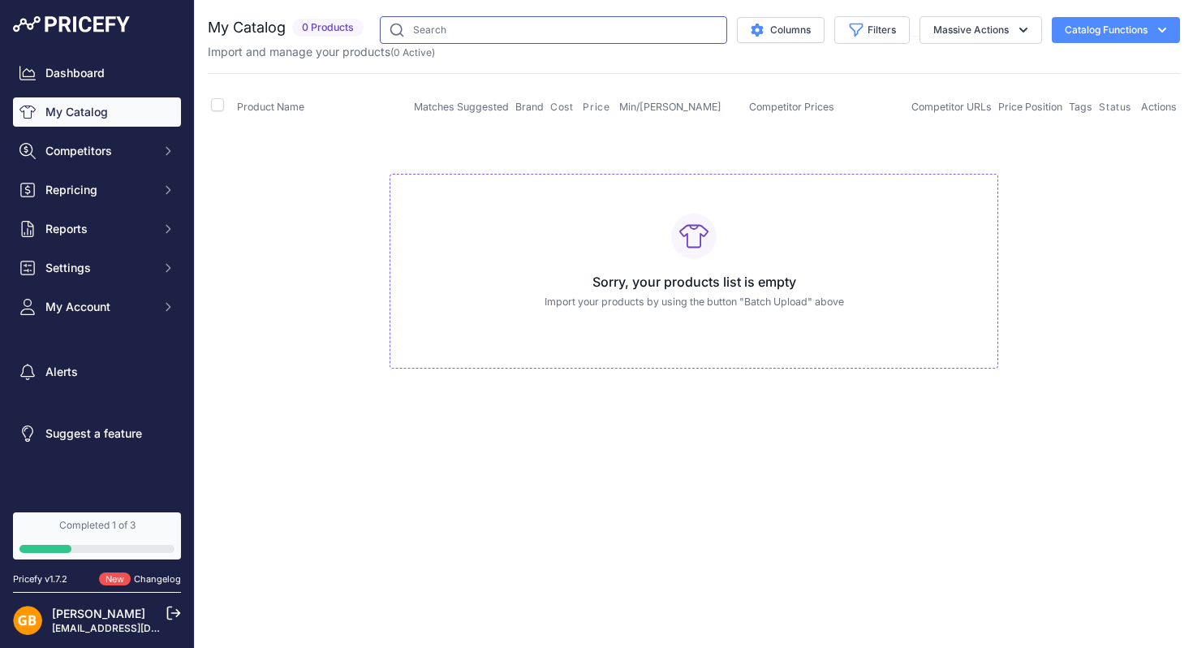
click at [429, 24] on input "text" at bounding box center [553, 30] width 347 height 28
click at [962, 22] on button "Massive Actions" at bounding box center [980, 30] width 123 height 28
click at [1043, 200] on td "Sorry, your products list is empty Import your products by using the button "Ba…" at bounding box center [694, 263] width 972 height 273
click at [1159, 107] on span "Actions" at bounding box center [1159, 107] width 36 height 12
click at [337, 26] on span "0 Products" at bounding box center [327, 28] width 71 height 19
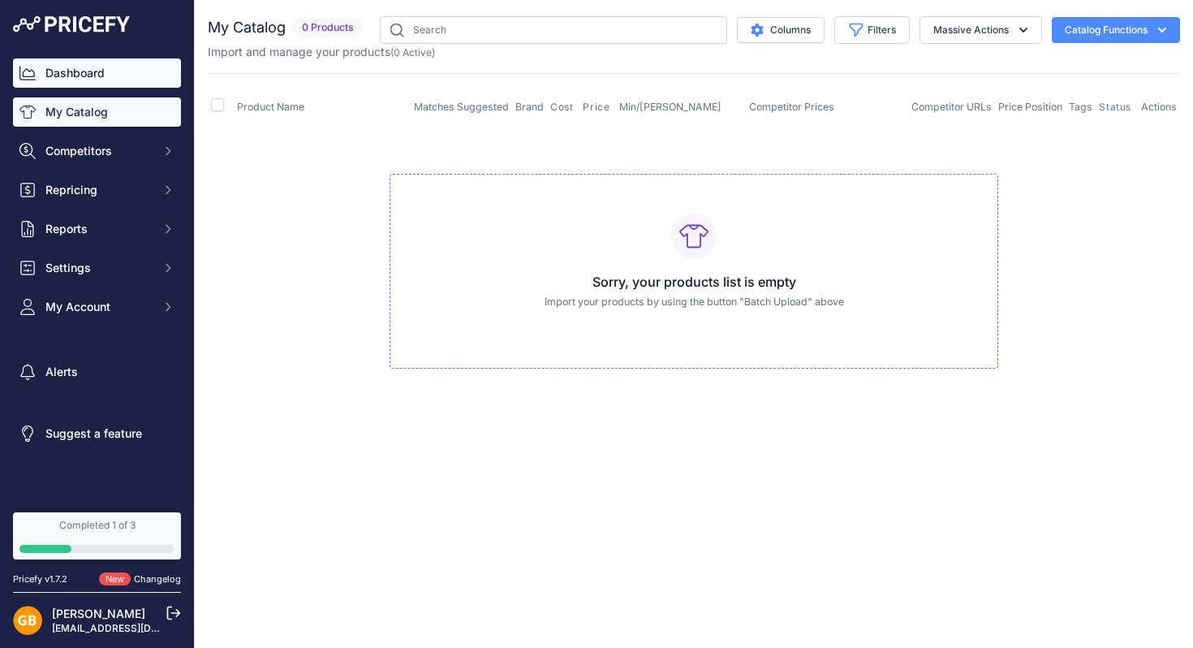
click at [77, 73] on link "Dashboard" at bounding box center [97, 72] width 168 height 29
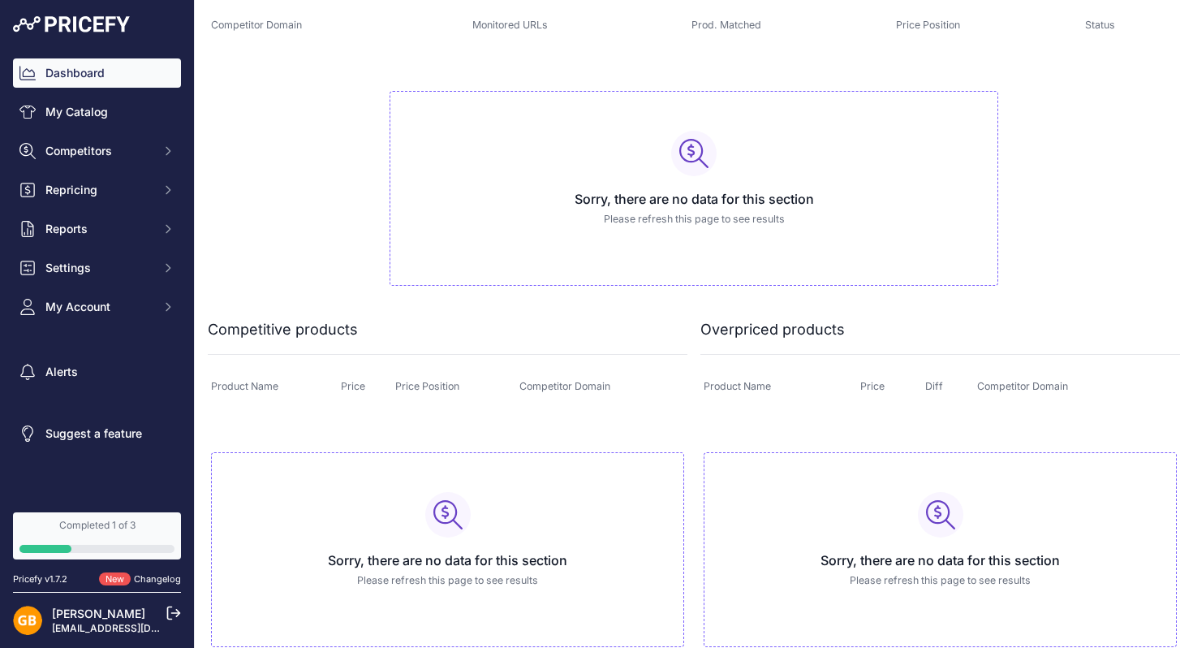
scroll to position [583, 0]
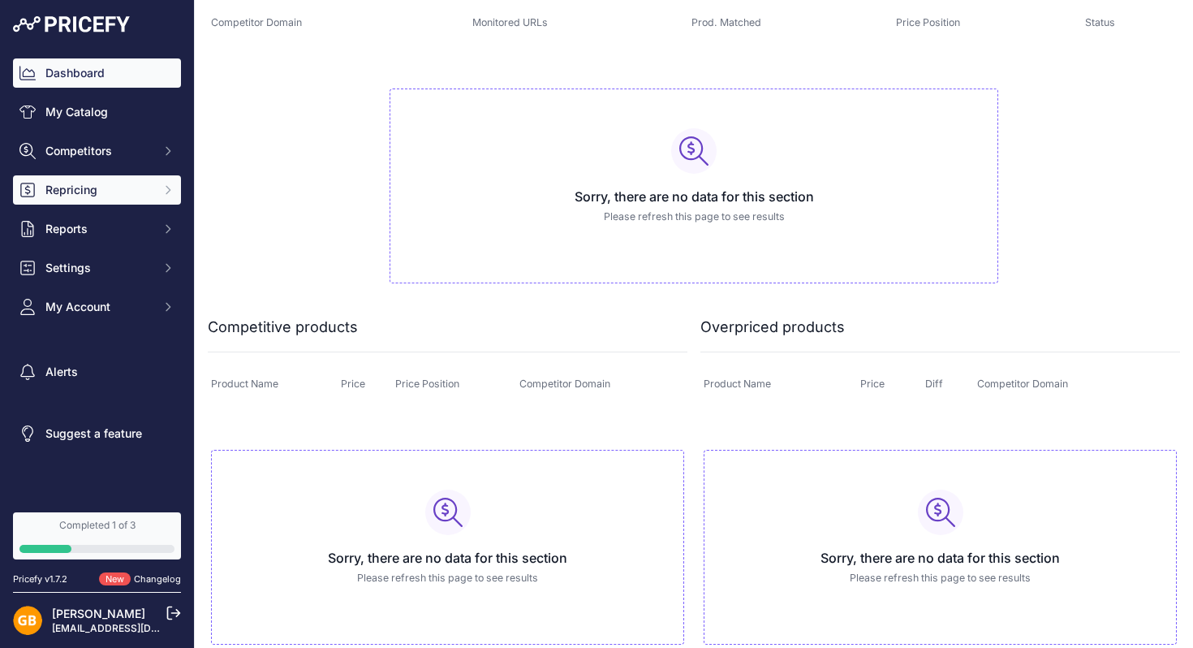
click at [82, 190] on span "Repricing" at bounding box center [98, 190] width 106 height 16
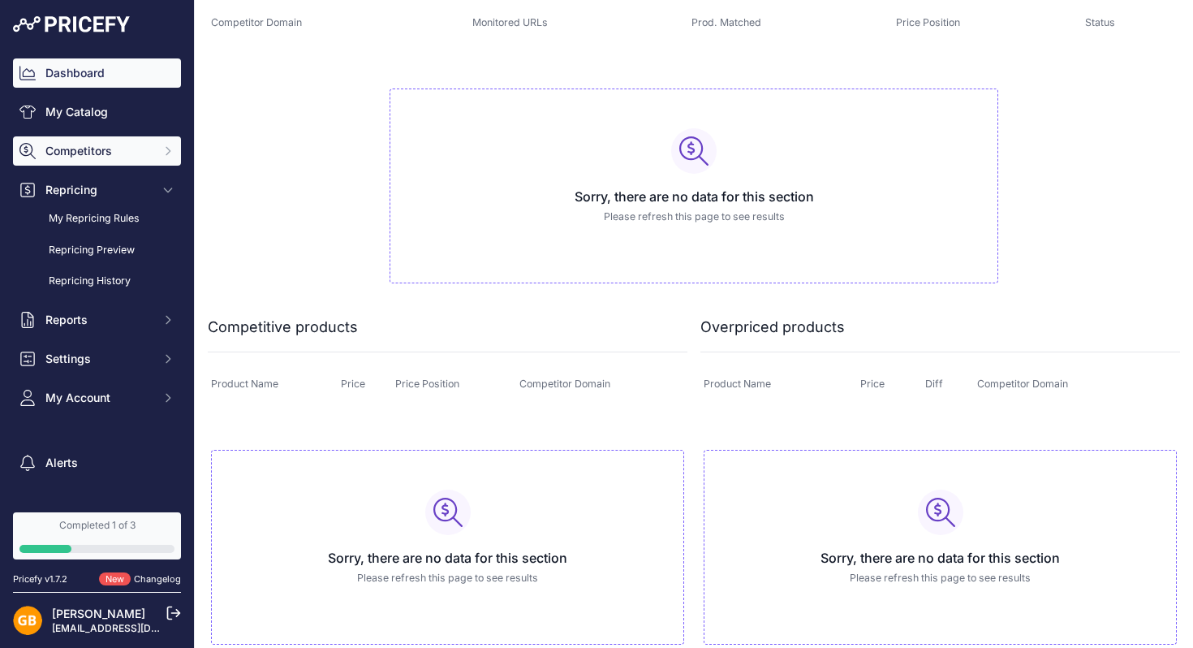
click at [82, 144] on span "Competitors" at bounding box center [98, 151] width 106 height 16
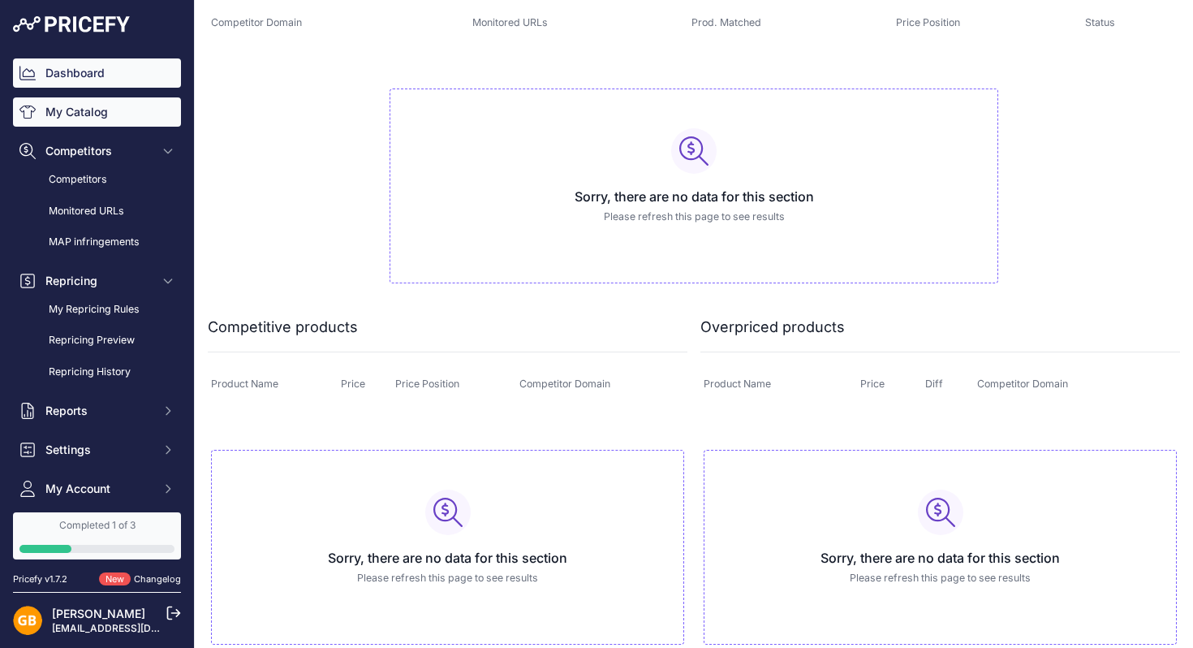
click at [79, 117] on link "My Catalog" at bounding box center [97, 111] width 168 height 29
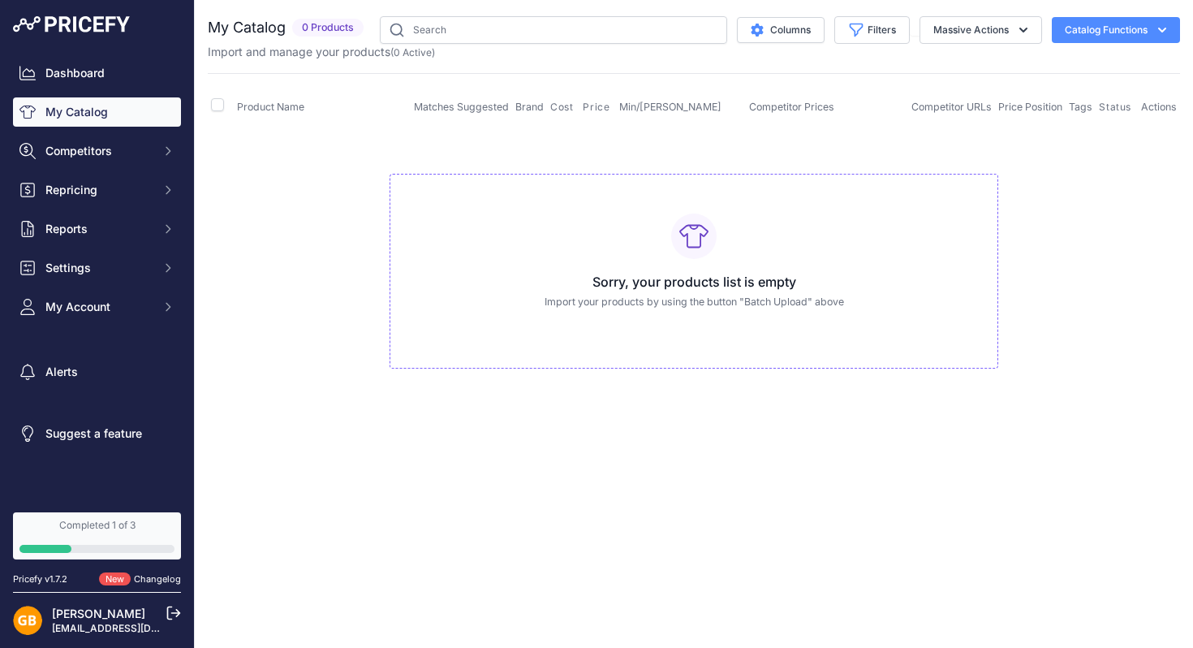
click at [1082, 24] on button "Catalog Functions" at bounding box center [1116, 30] width 128 height 26
click at [1054, 124] on link "Batch Upload" at bounding box center [1087, 122] width 182 height 29
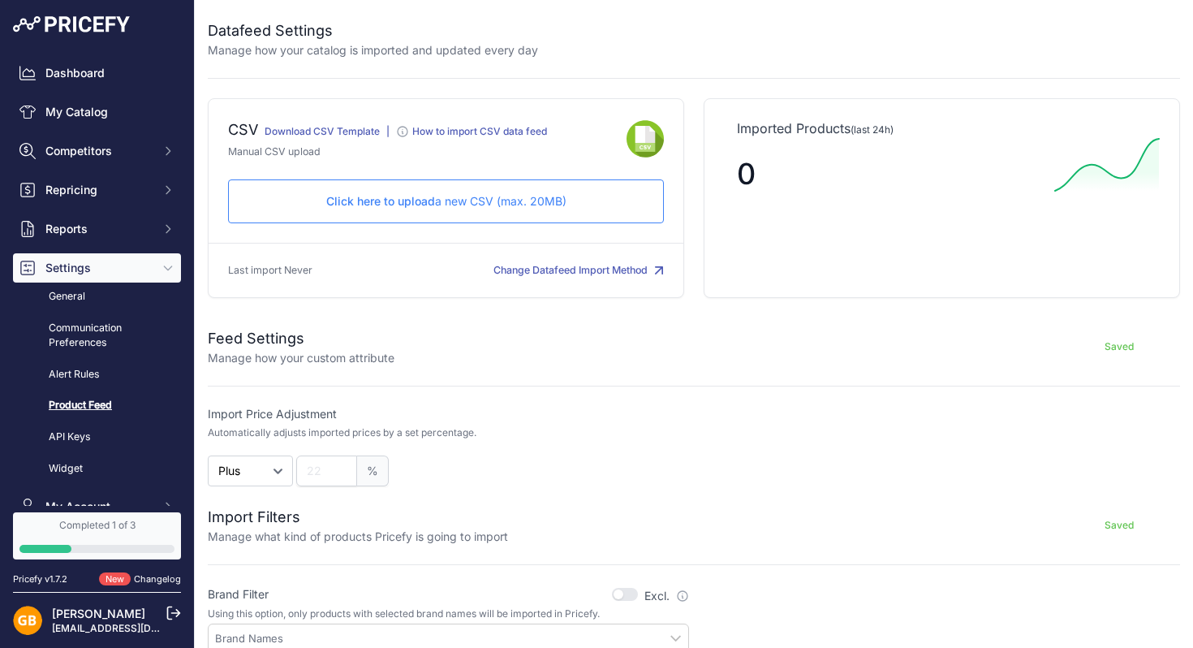
click at [556, 269] on button "Change Datafeed Import Method" at bounding box center [578, 270] width 170 height 15
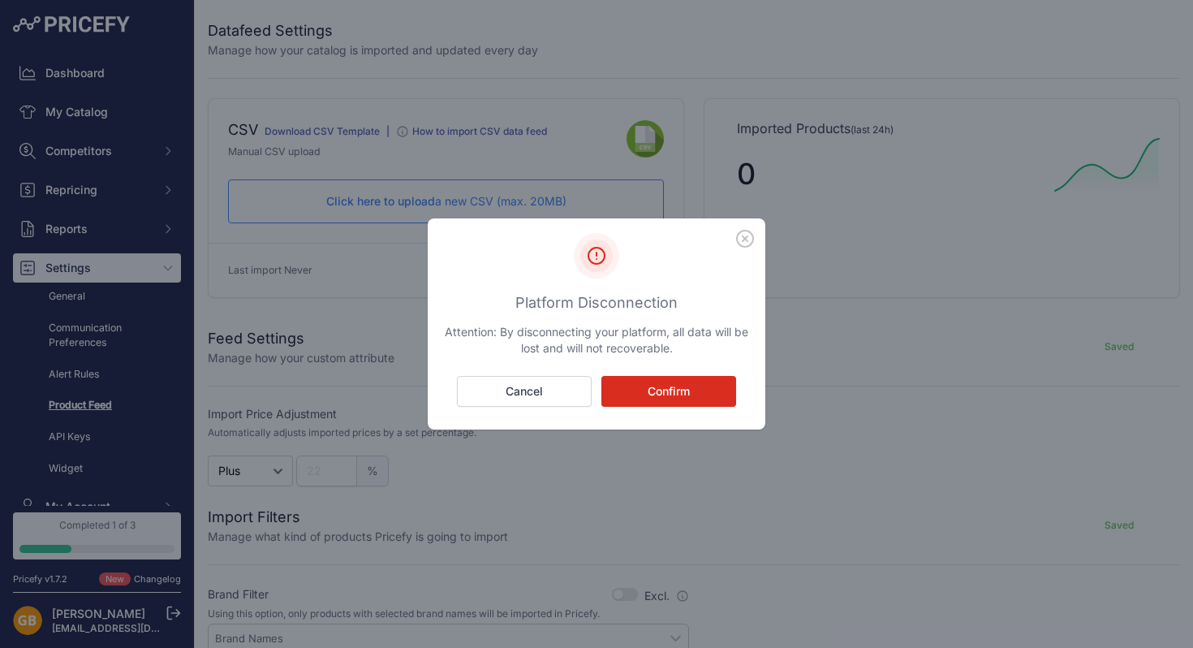
click at [746, 233] on icon "button" at bounding box center [745, 239] width 18 height 18
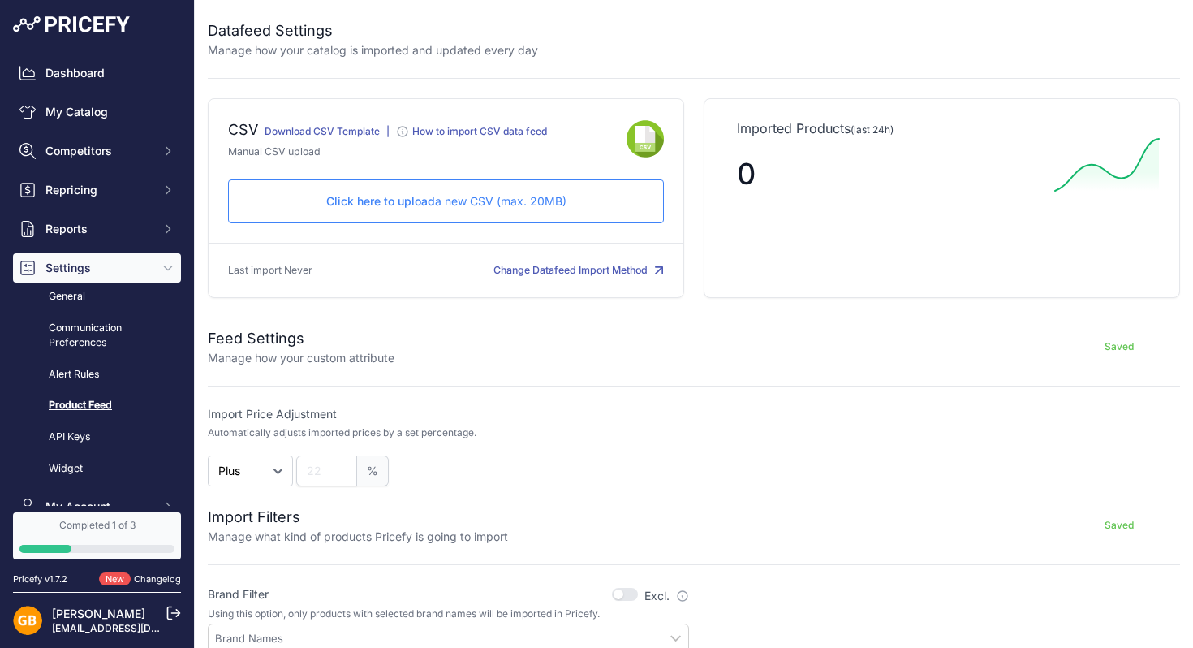
click at [482, 129] on div "How to import CSV data feed" at bounding box center [479, 131] width 135 height 13
click at [411, 198] on span "Click here to upload" at bounding box center [380, 201] width 109 height 14
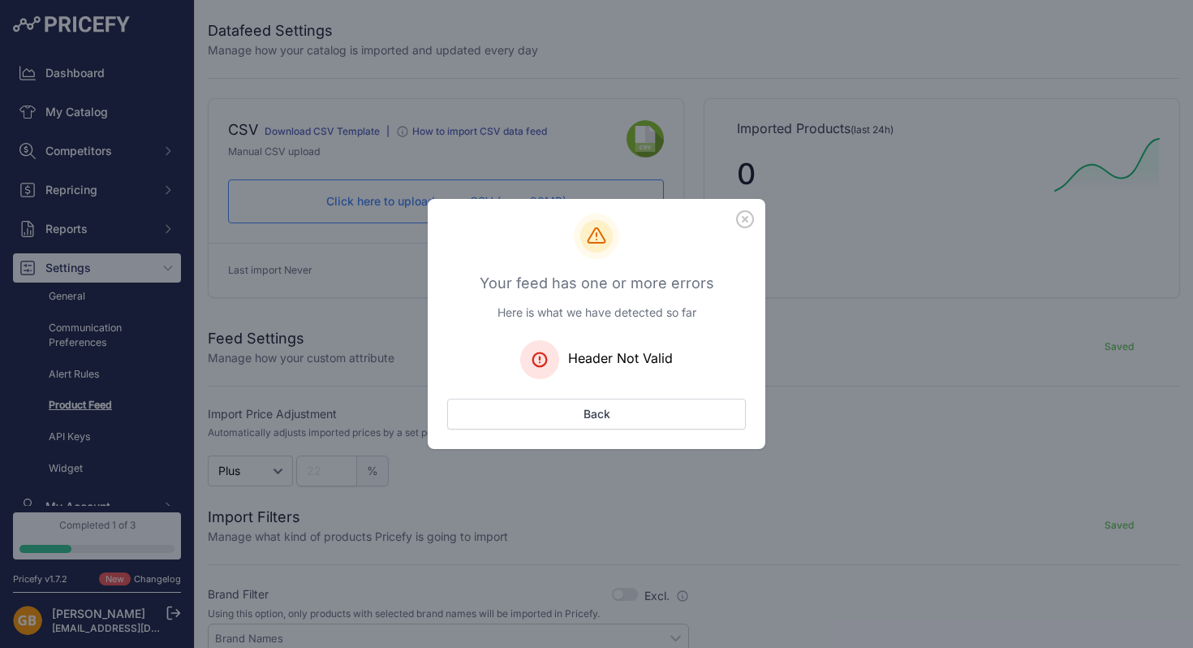
click at [597, 356] on span "Header Not Valid" at bounding box center [620, 358] width 105 height 16
click at [597, 413] on button "Back" at bounding box center [596, 413] width 299 height 31
